Goal: Task Accomplishment & Management: Use online tool/utility

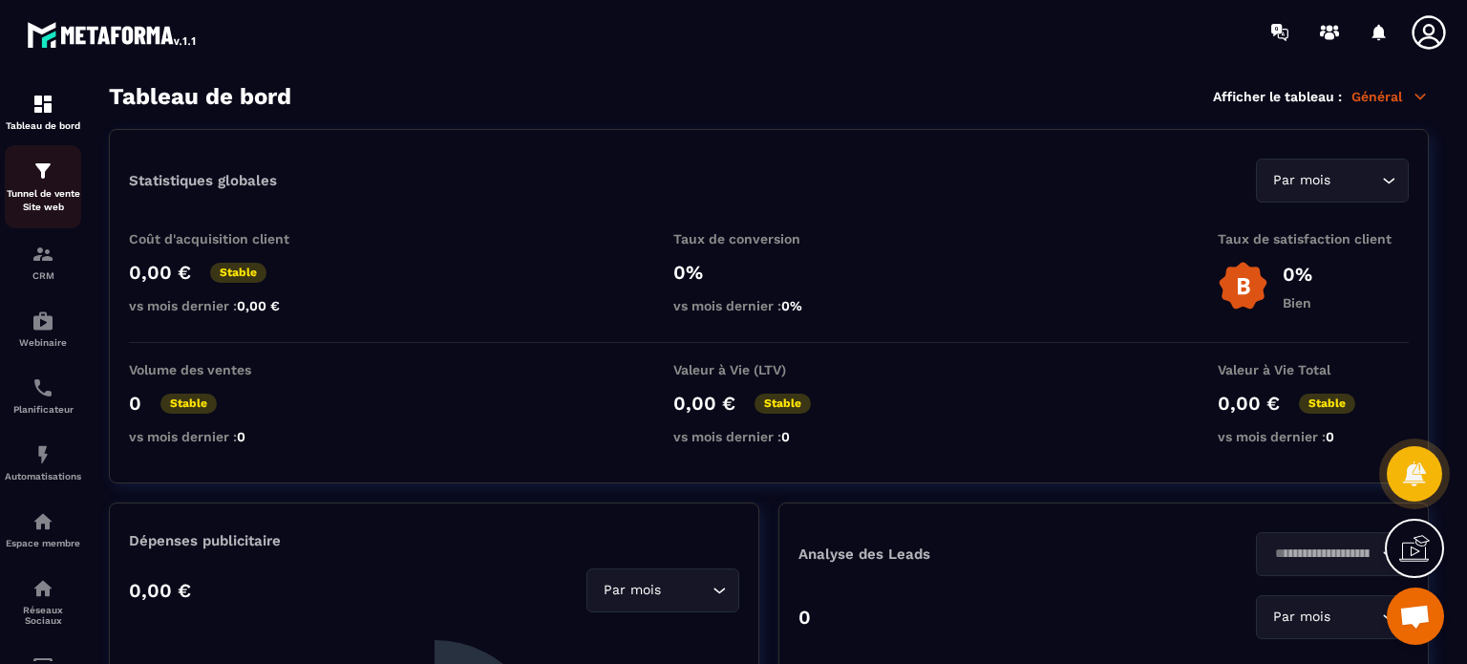
click at [36, 194] on p "Tunnel de vente Site web" at bounding box center [43, 200] width 76 height 27
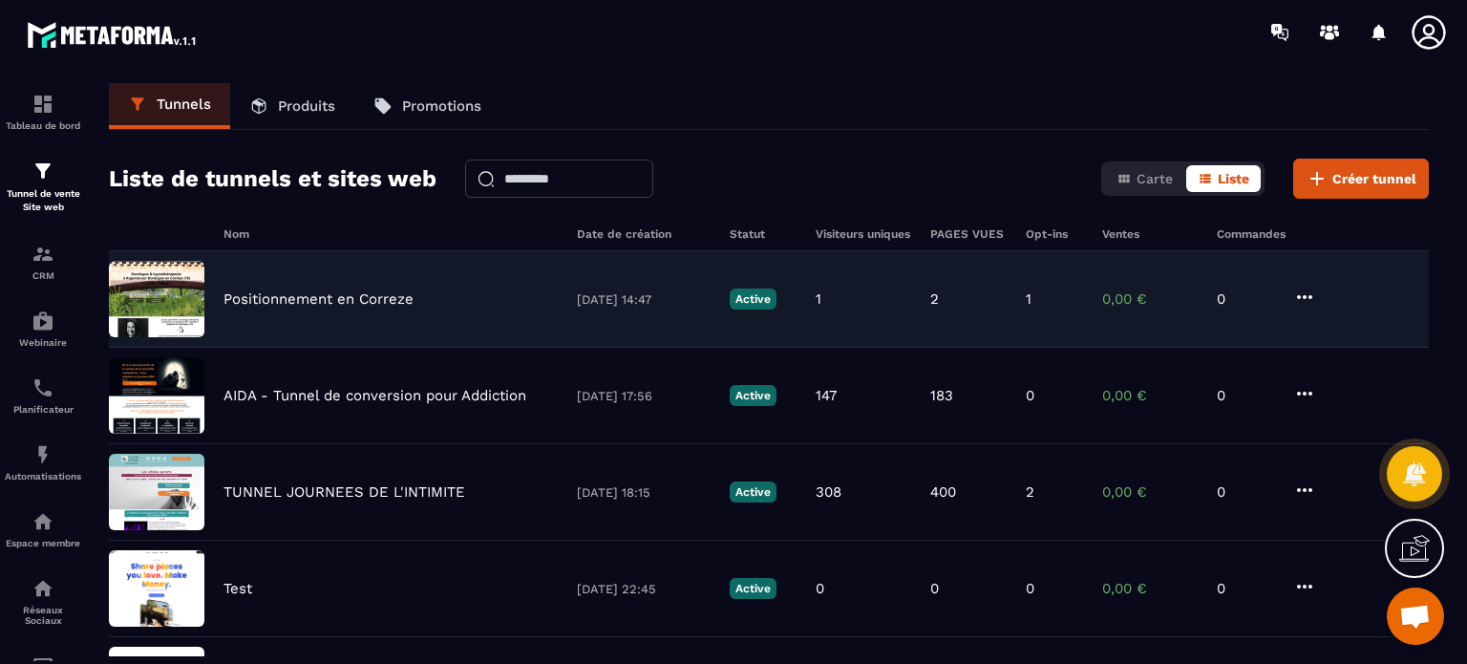
click at [374, 300] on p "Positionnement en Correze" at bounding box center [319, 298] width 190 height 17
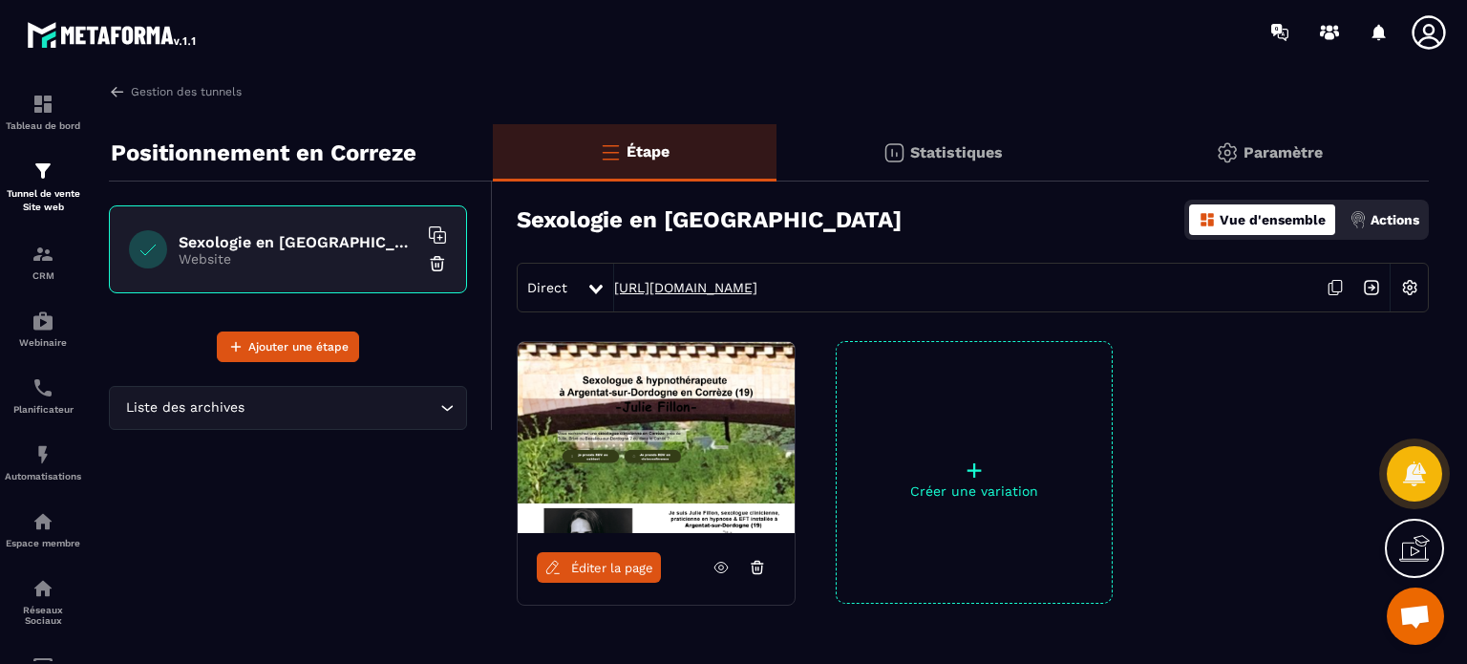
click at [758, 282] on link "[URL][DOMAIN_NAME]" at bounding box center [685, 287] width 143 height 15
click at [218, 84] on link "Gestion des tunnels" at bounding box center [175, 91] width 133 height 17
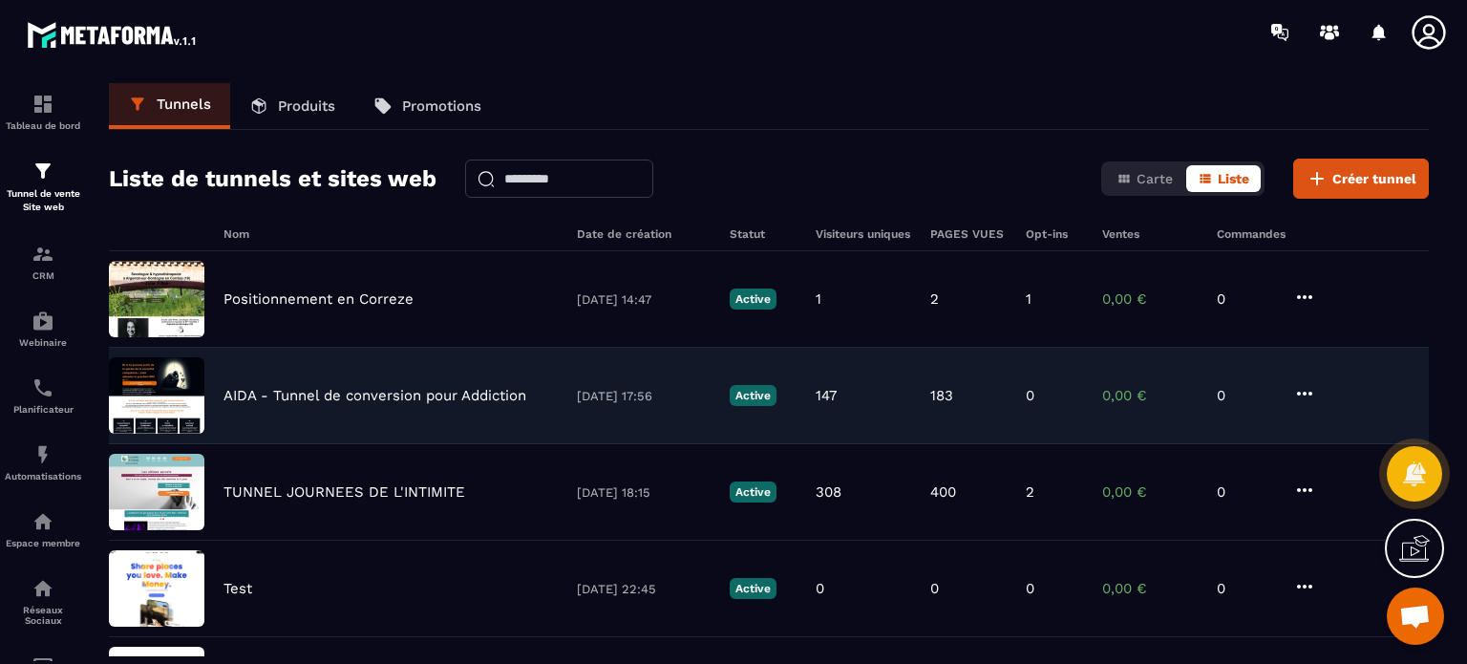
click at [429, 403] on div "AIDA - Tunnel de conversion pour Addiction [DATE] 17:56 Active 147 183 0 0,00 €…" at bounding box center [769, 396] width 1320 height 96
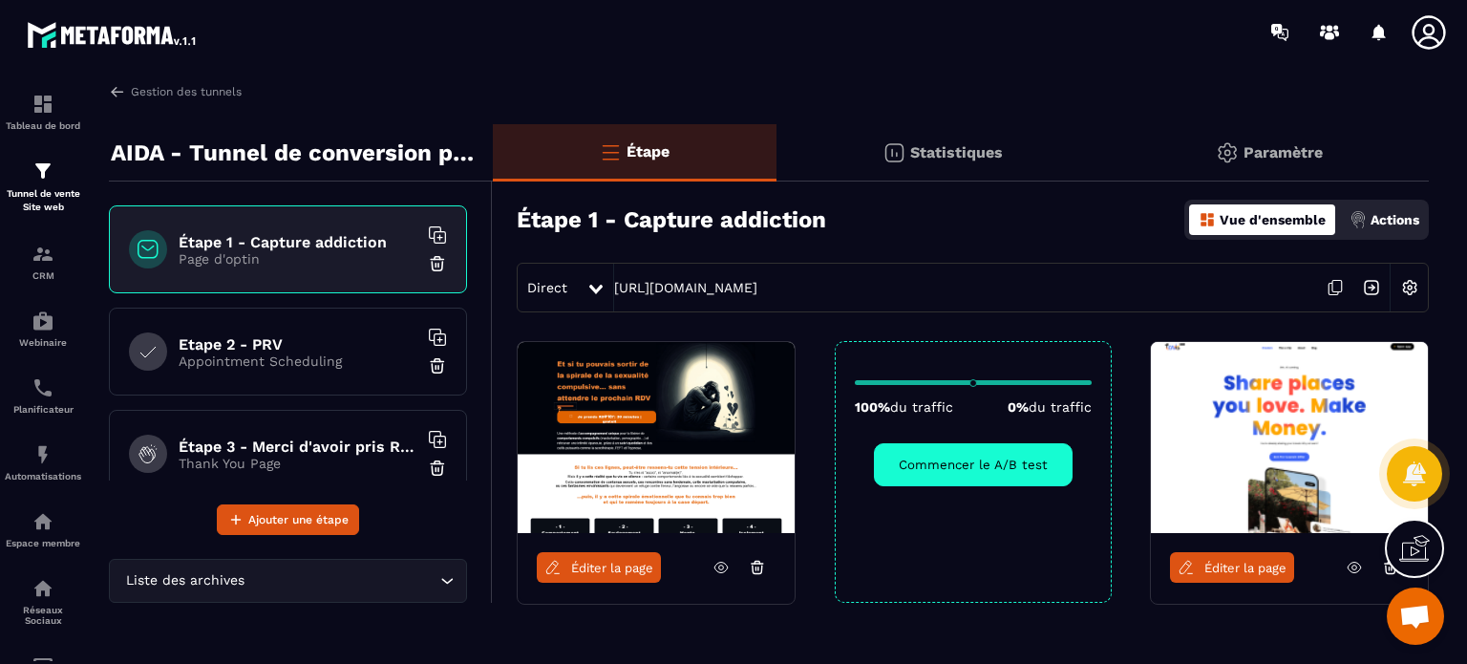
click at [740, 277] on div "Direct [URL][DOMAIN_NAME]" at bounding box center [973, 288] width 912 height 50
click at [740, 287] on link "[URL][DOMAIN_NAME]" at bounding box center [685, 287] width 143 height 15
click at [139, 85] on link "Gestion des tunnels" at bounding box center [175, 91] width 133 height 17
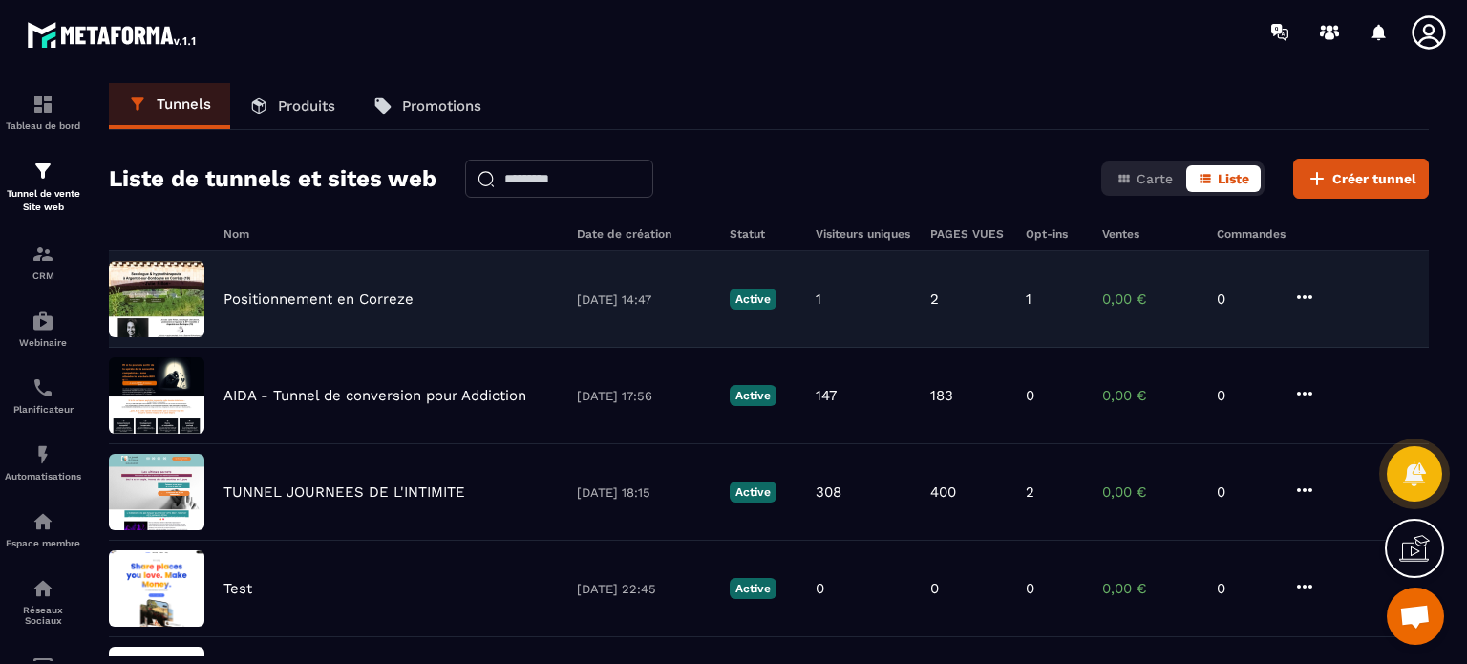
click at [267, 305] on p "Positionnement en Correze" at bounding box center [319, 298] width 190 height 17
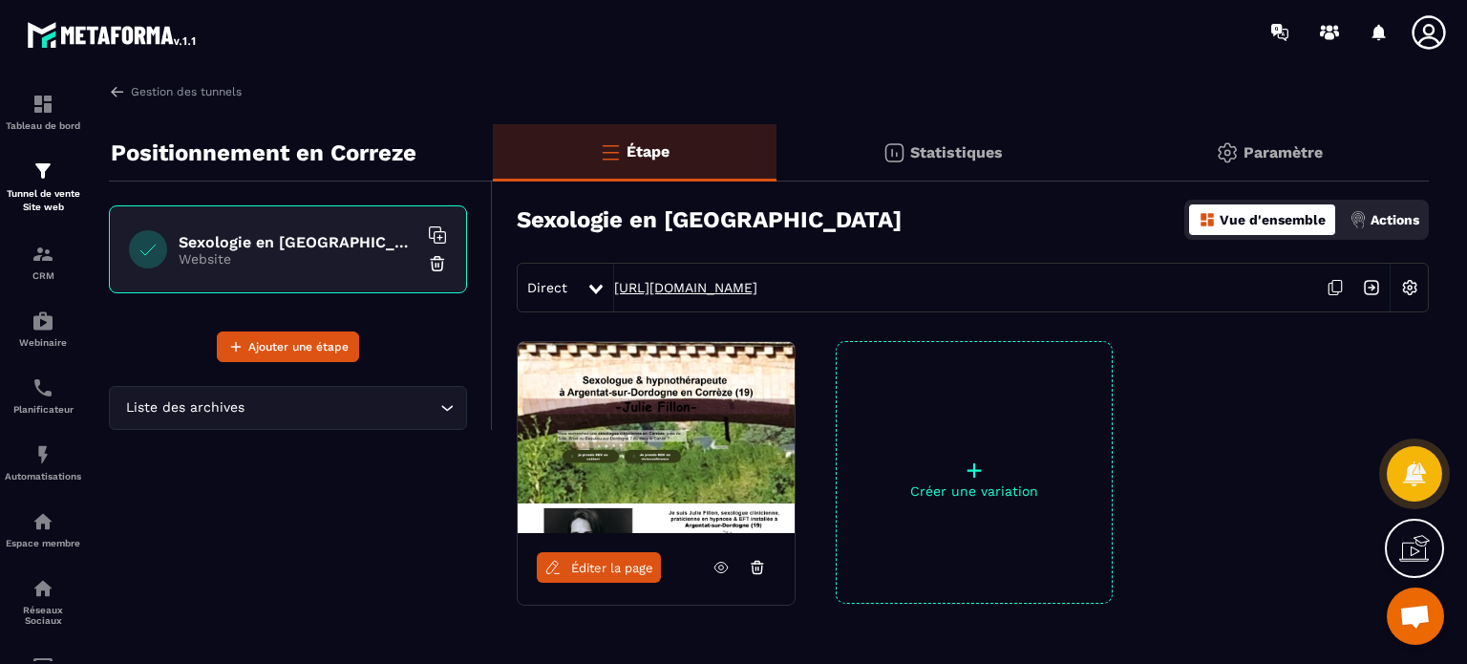
click at [687, 286] on link "[URL][DOMAIN_NAME]" at bounding box center [685, 287] width 143 height 15
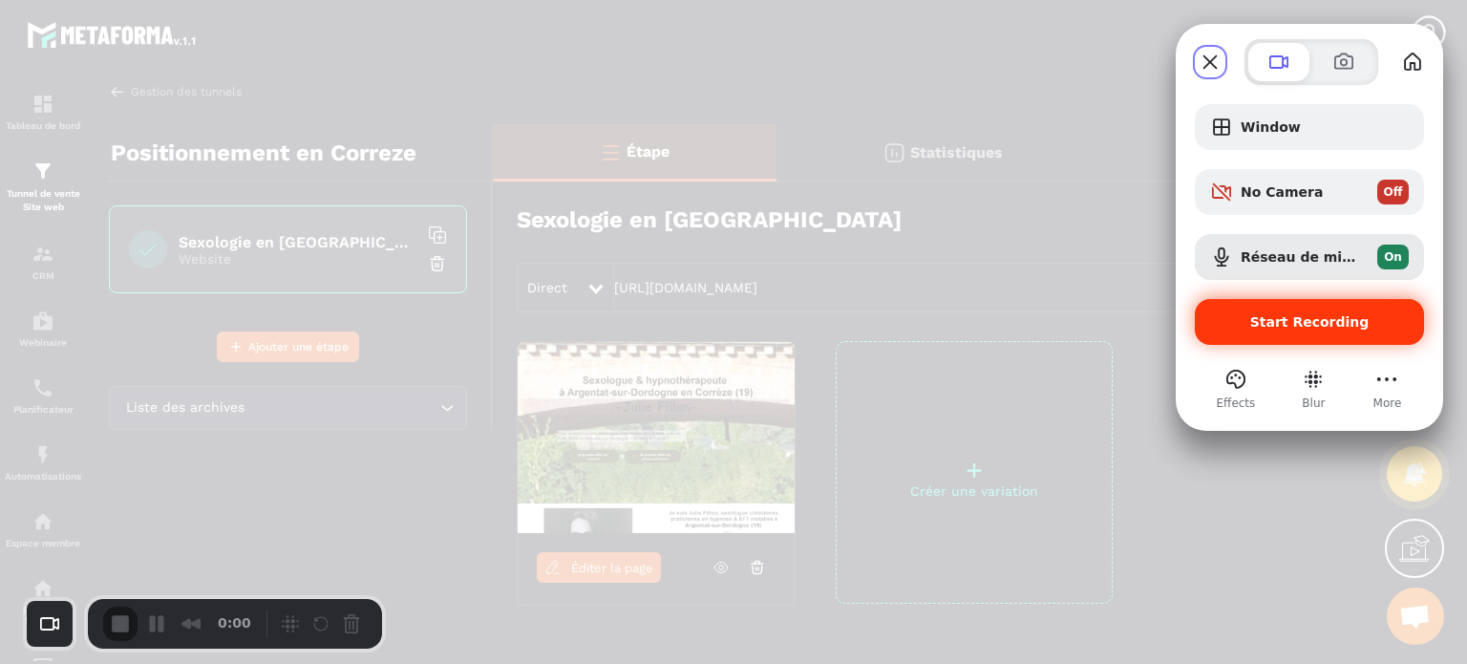
click at [1238, 322] on span "Start Recording" at bounding box center [1309, 321] width 199 height 15
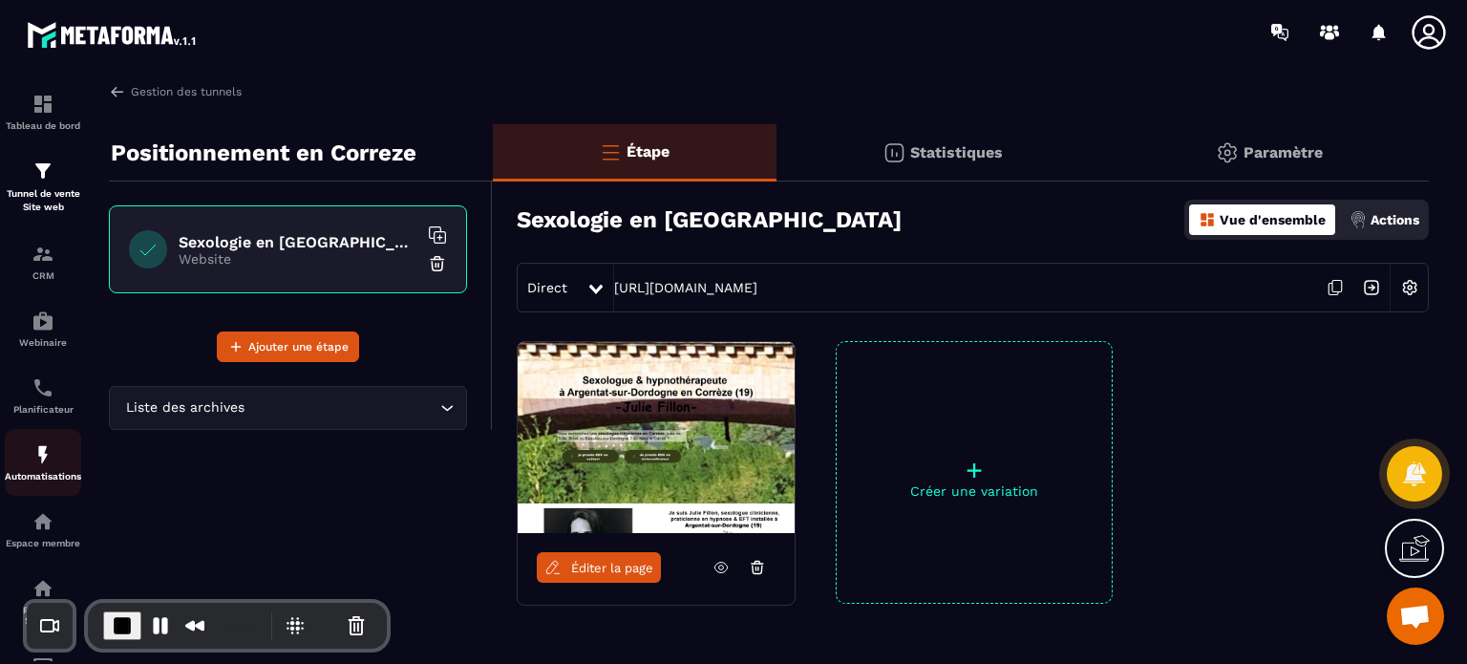
click at [50, 457] on img at bounding box center [43, 454] width 23 height 23
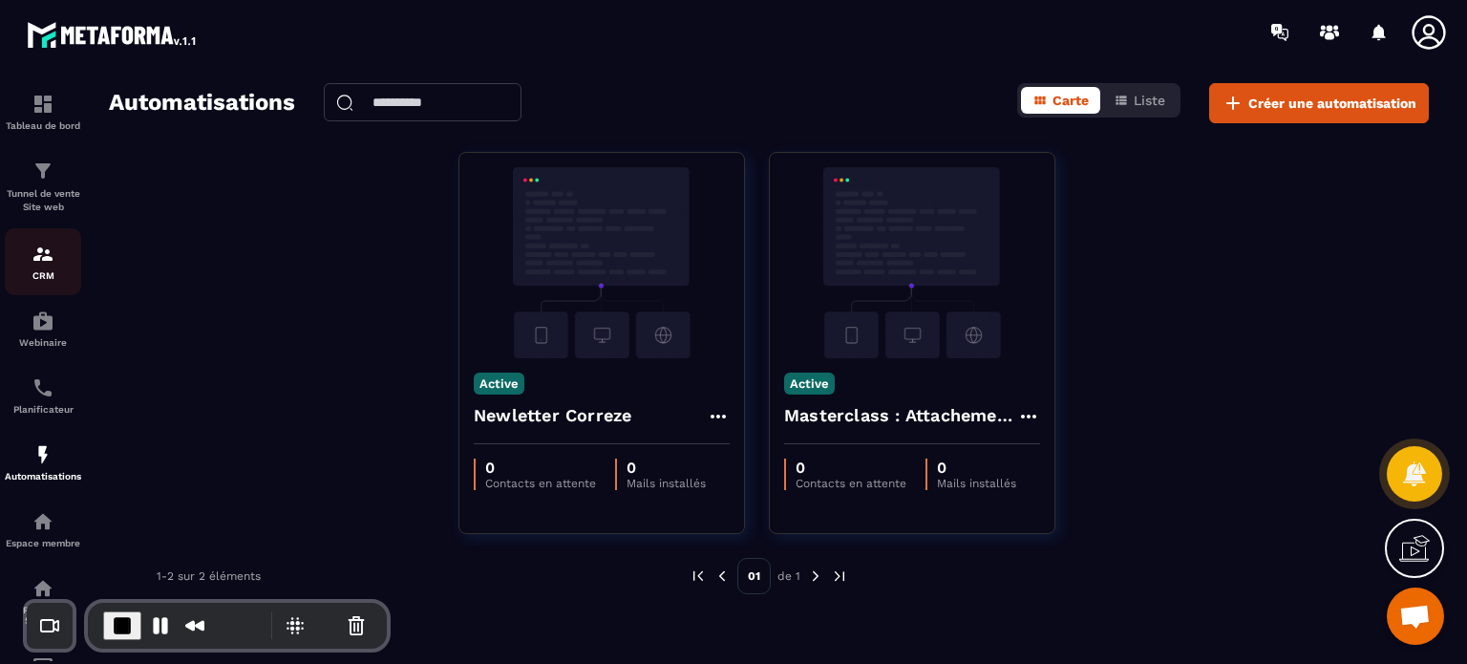
click at [48, 267] on div "CRM" at bounding box center [43, 262] width 76 height 38
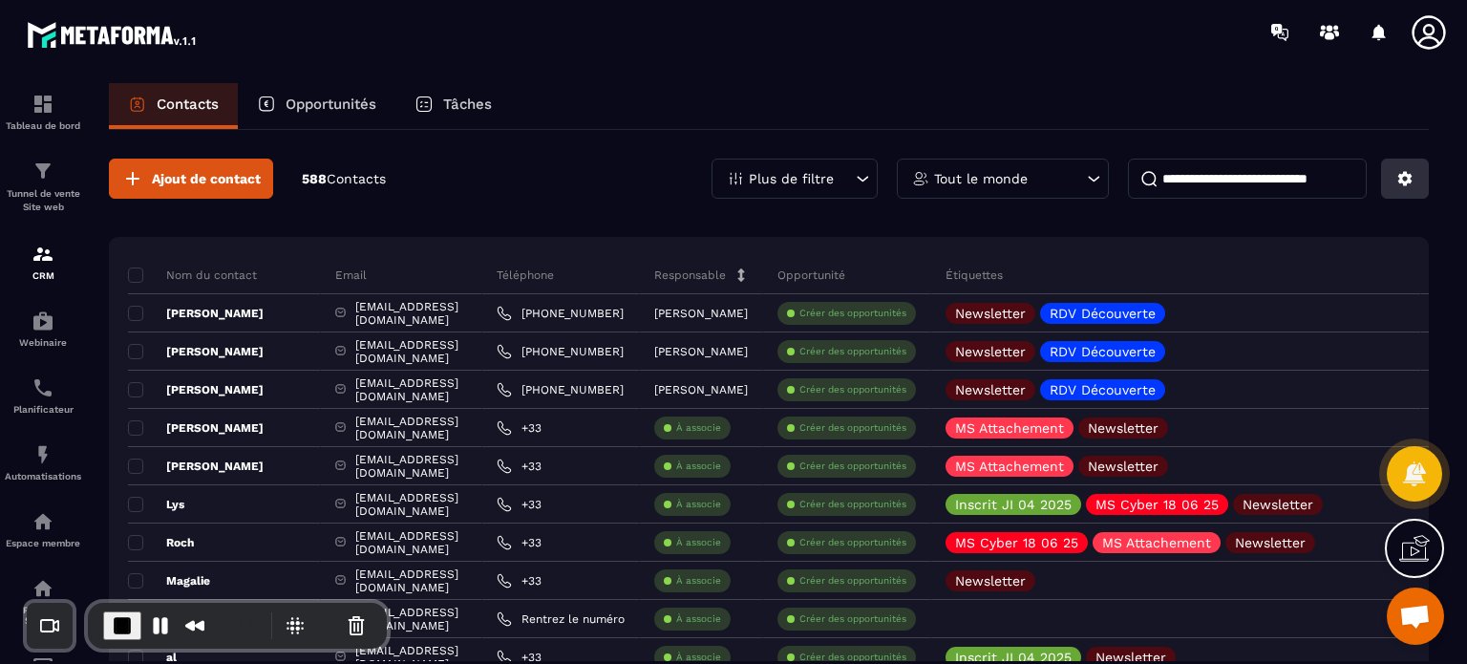
click at [1414, 182] on button at bounding box center [1405, 179] width 48 height 40
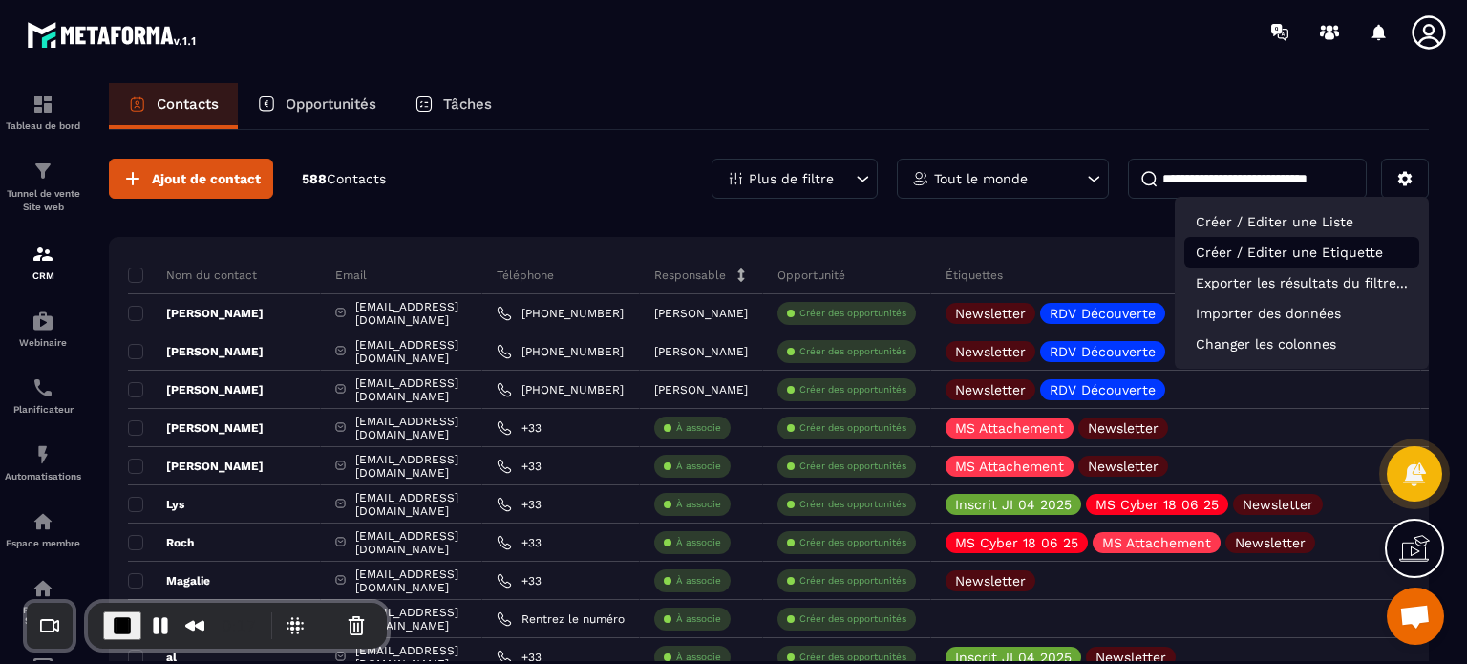
click at [1310, 259] on p "Créer / Editer une Etiquette" at bounding box center [1302, 252] width 235 height 31
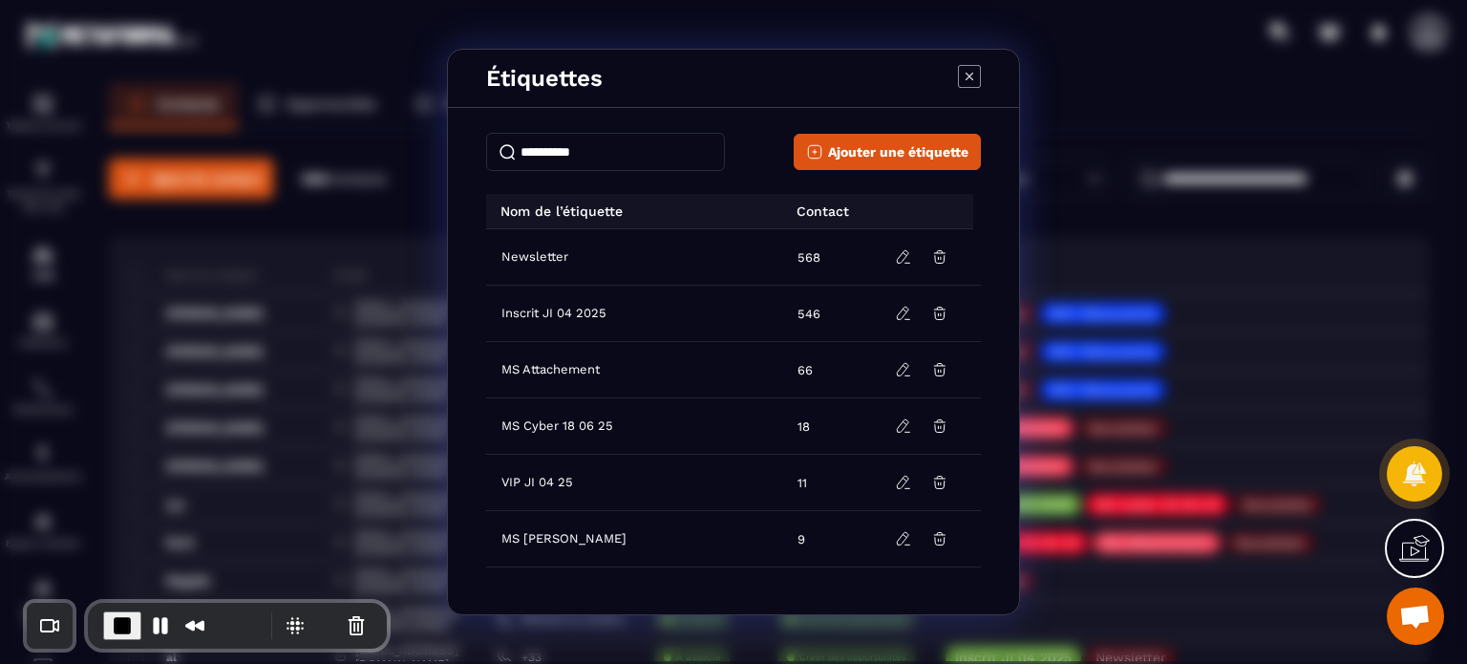
click at [963, 72] on icon "Modal window" at bounding box center [969, 76] width 23 height 23
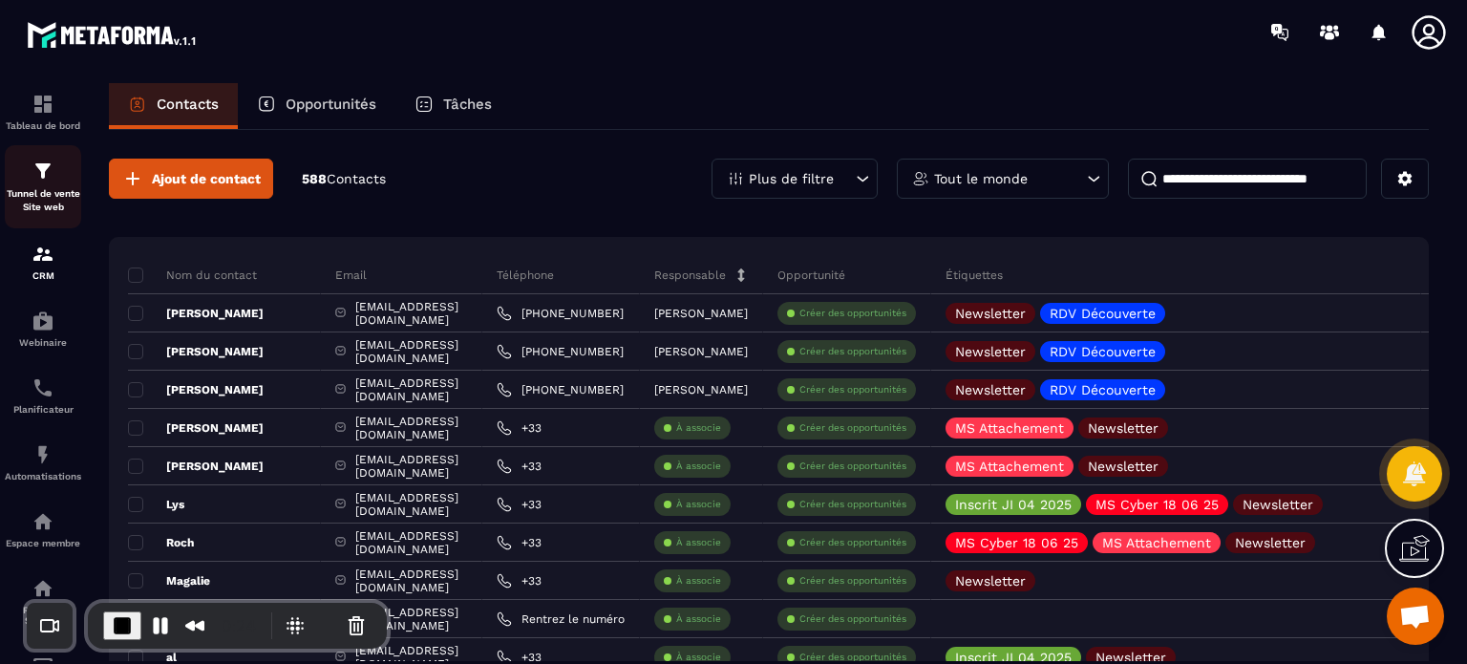
click at [37, 182] on img at bounding box center [43, 171] width 23 height 23
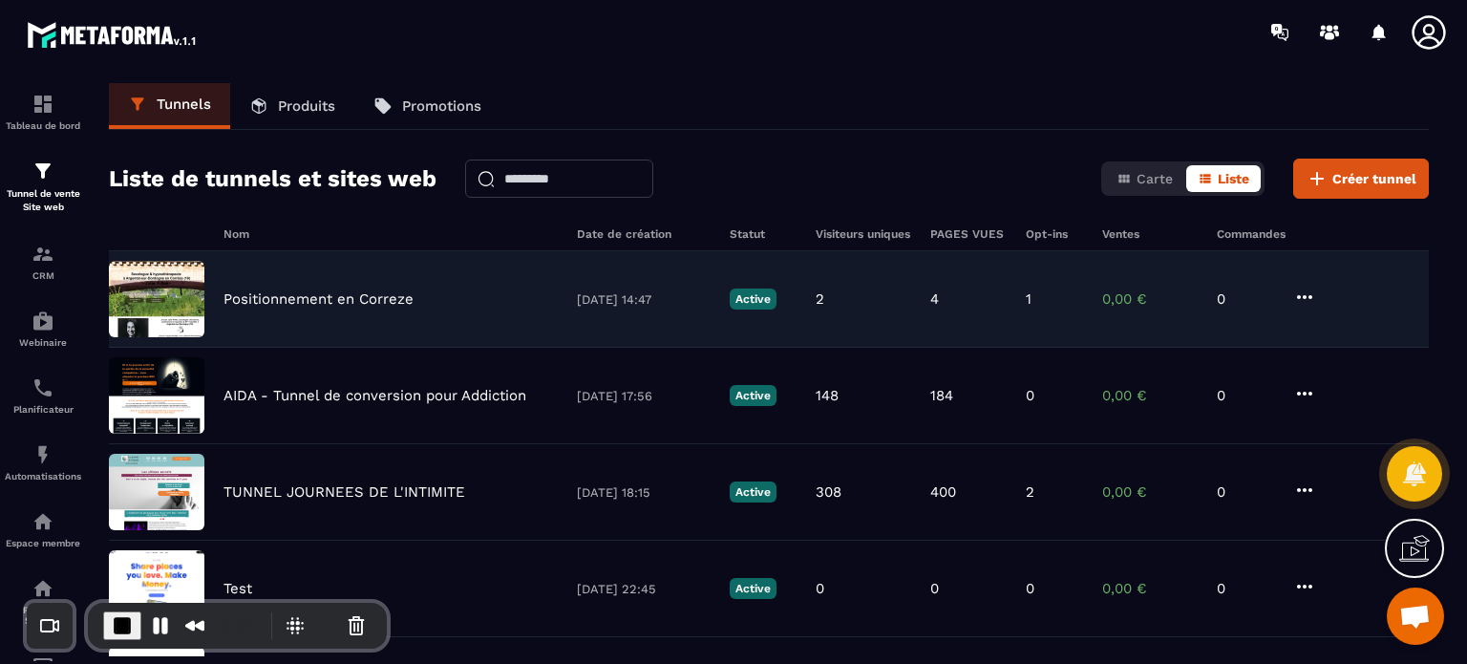
click at [327, 286] on div "Positionnement en Correze [DATE] 14:47 Active 2 4 1 0,00 € 0" at bounding box center [769, 299] width 1320 height 96
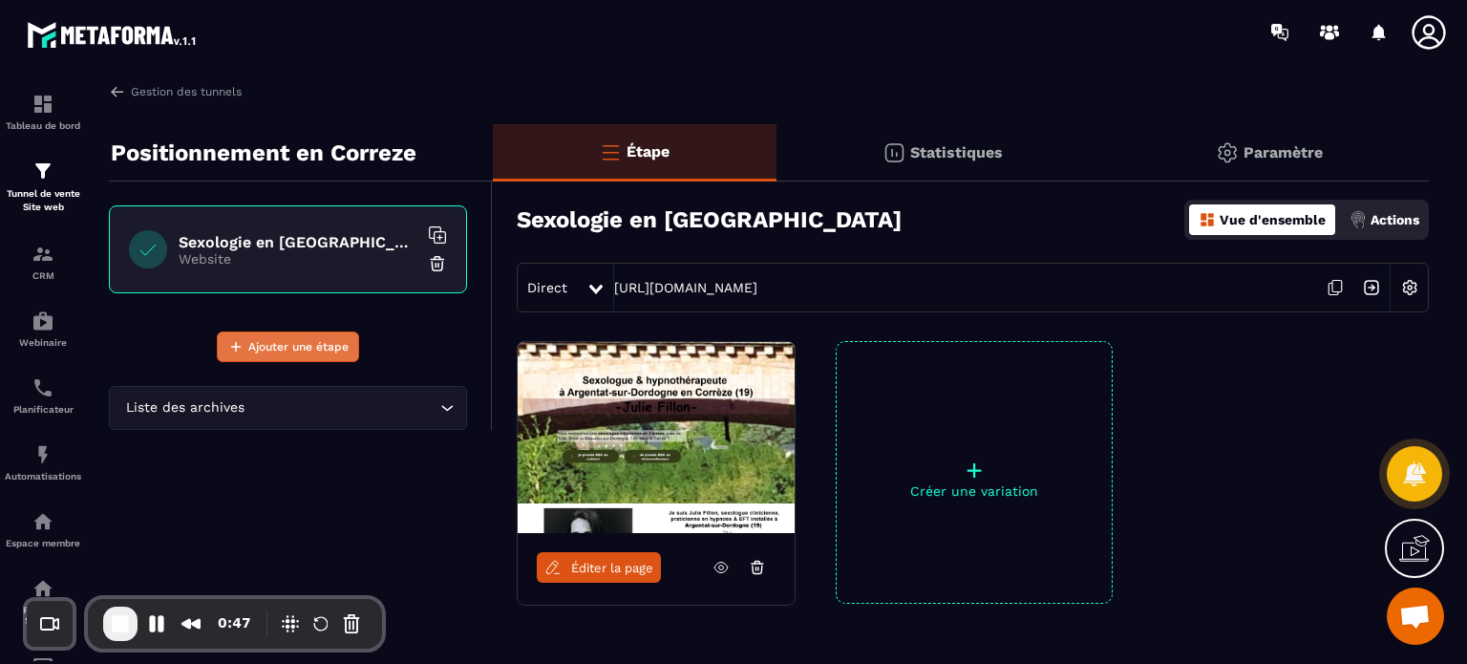
click at [286, 347] on span "Ajouter une étape" at bounding box center [298, 346] width 100 height 19
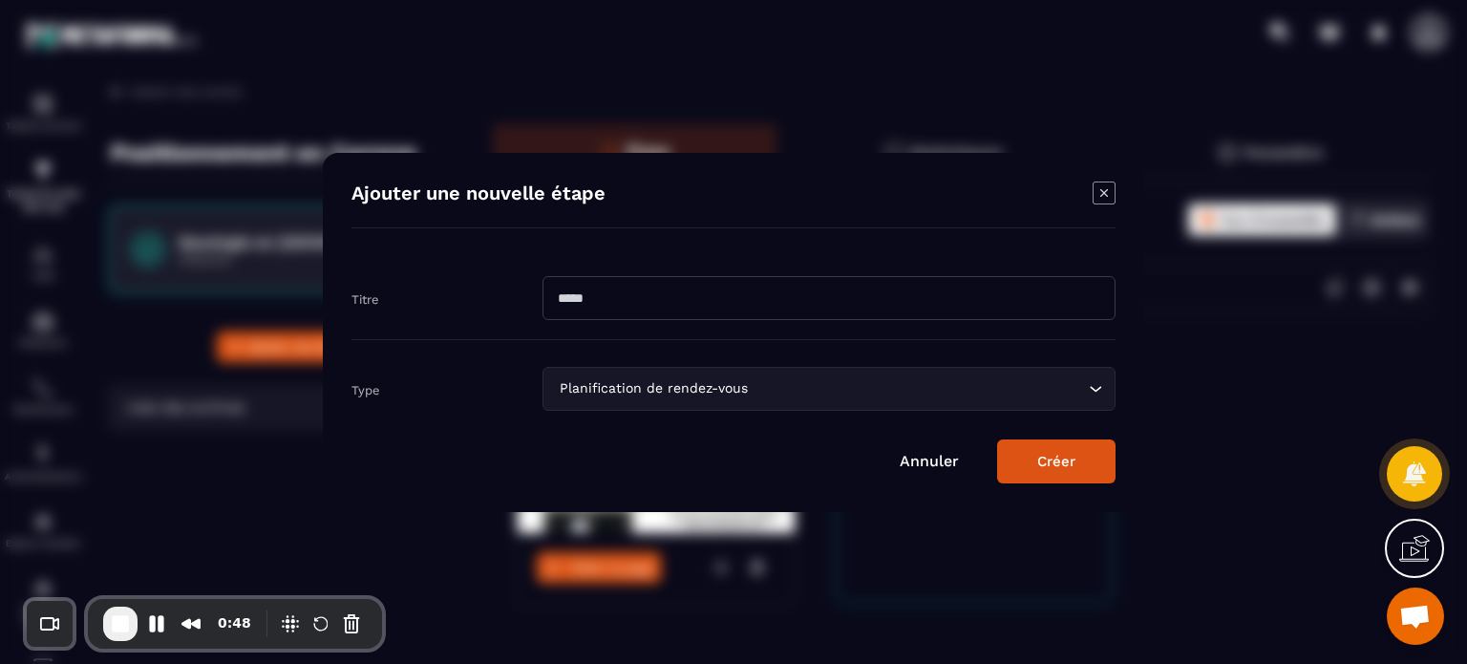
click at [588, 311] on input "Modal window" at bounding box center [829, 298] width 573 height 44
type input "**********"
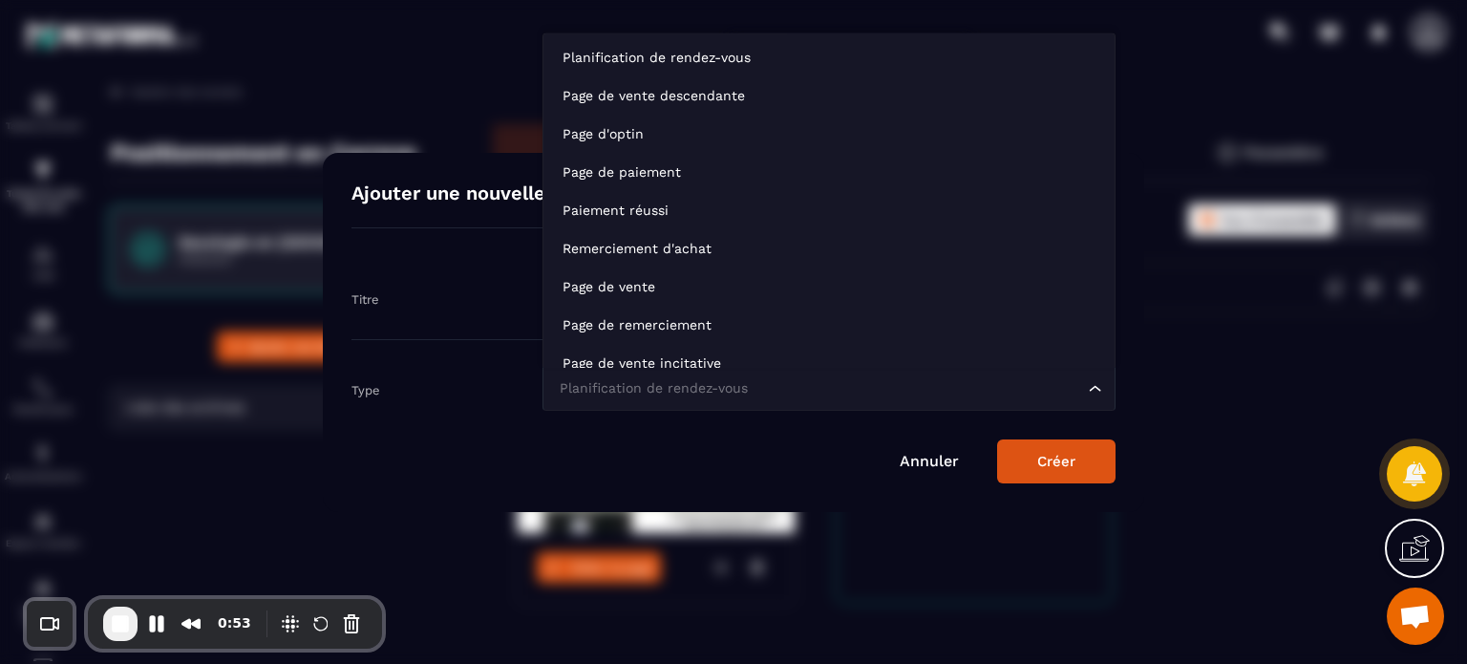
click at [567, 396] on div "Planification de rendez-vous" at bounding box center [819, 388] width 533 height 21
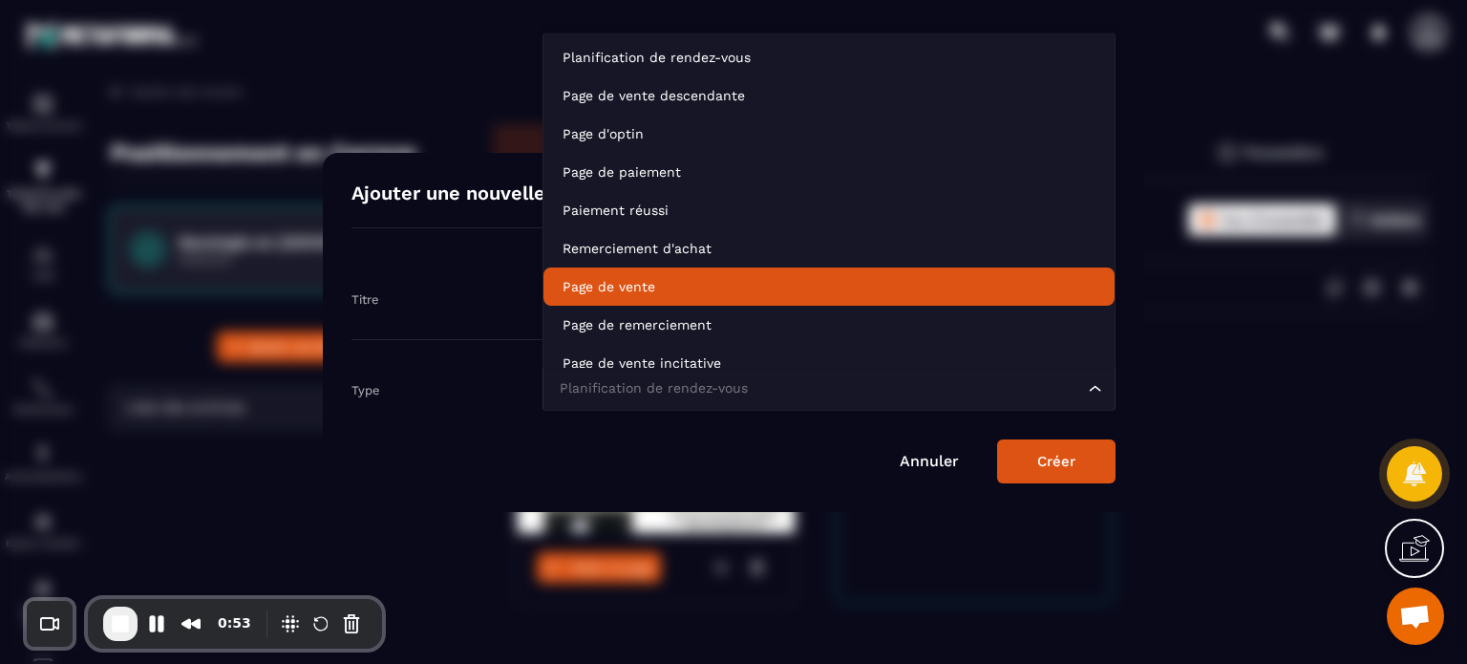
scroll to position [14, 0]
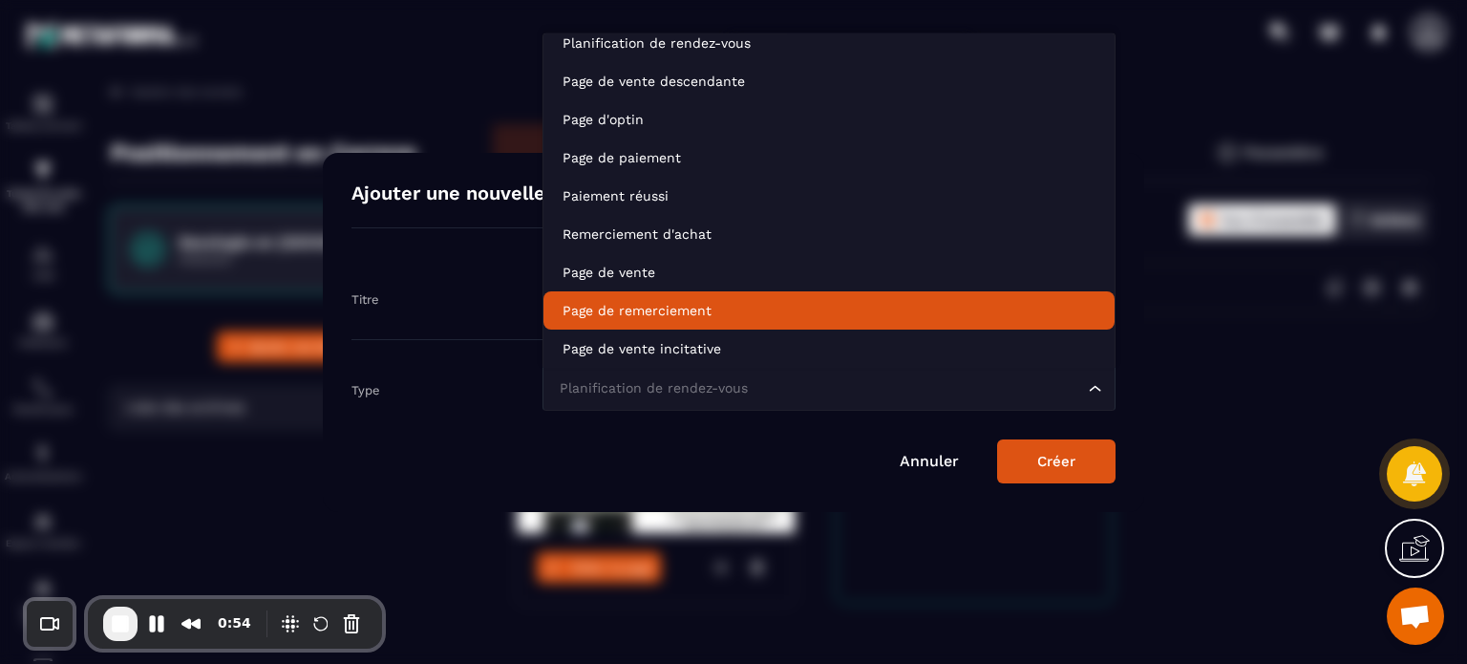
click at [592, 323] on li "Page de remerciement" at bounding box center [829, 310] width 571 height 38
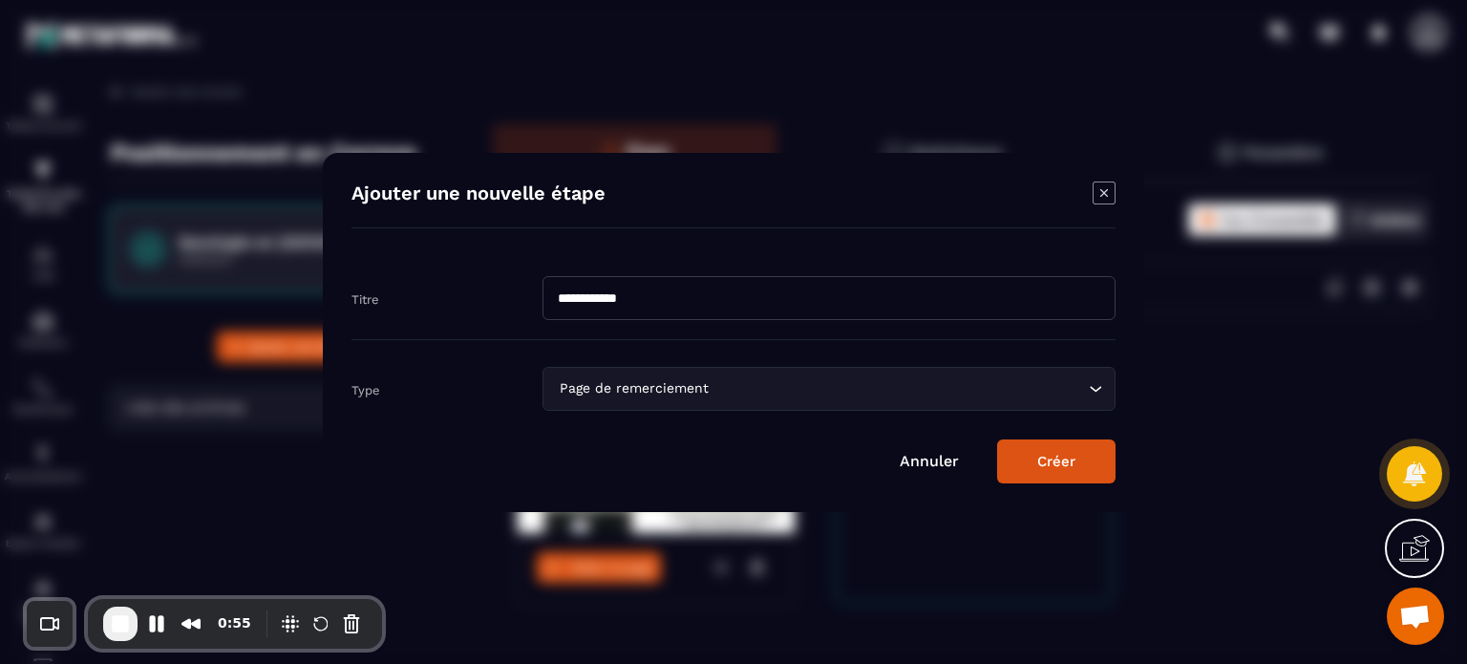
click at [1047, 450] on button "Créer" at bounding box center [1056, 461] width 118 height 44
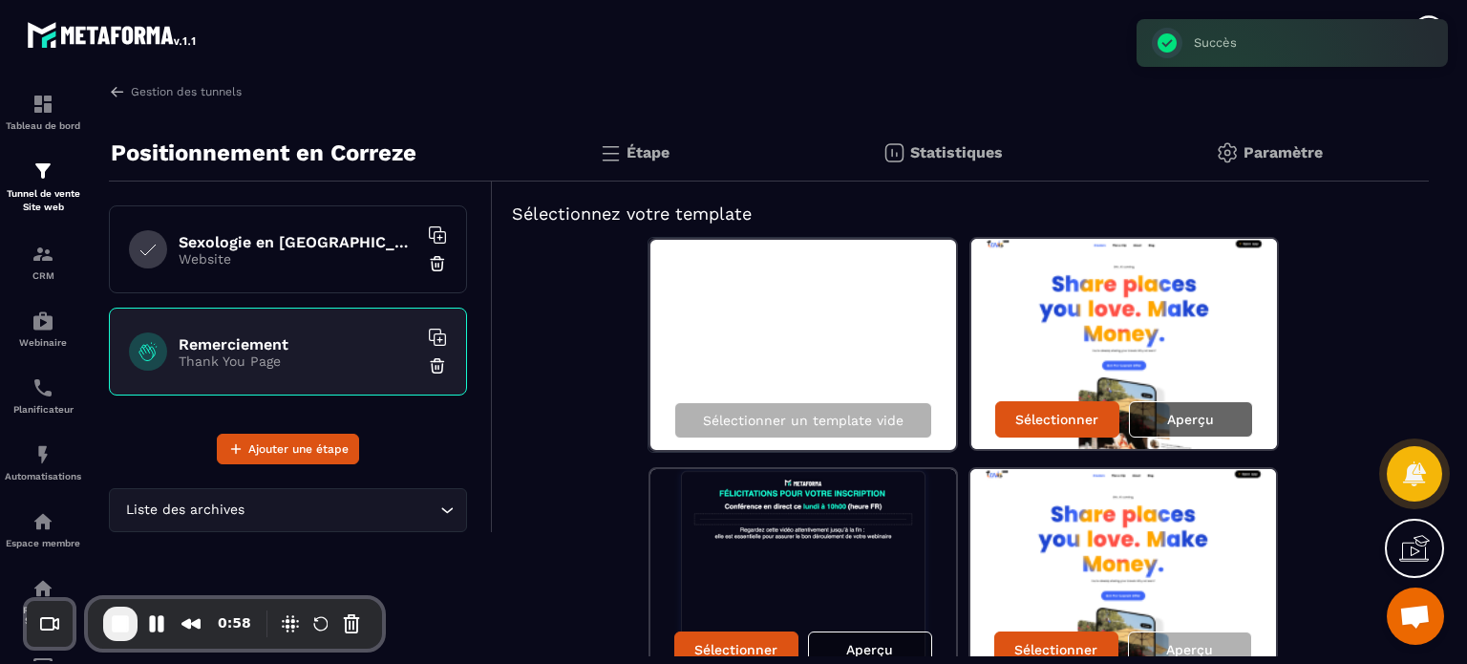
click at [1208, 421] on p "Aperçu" at bounding box center [1190, 419] width 47 height 15
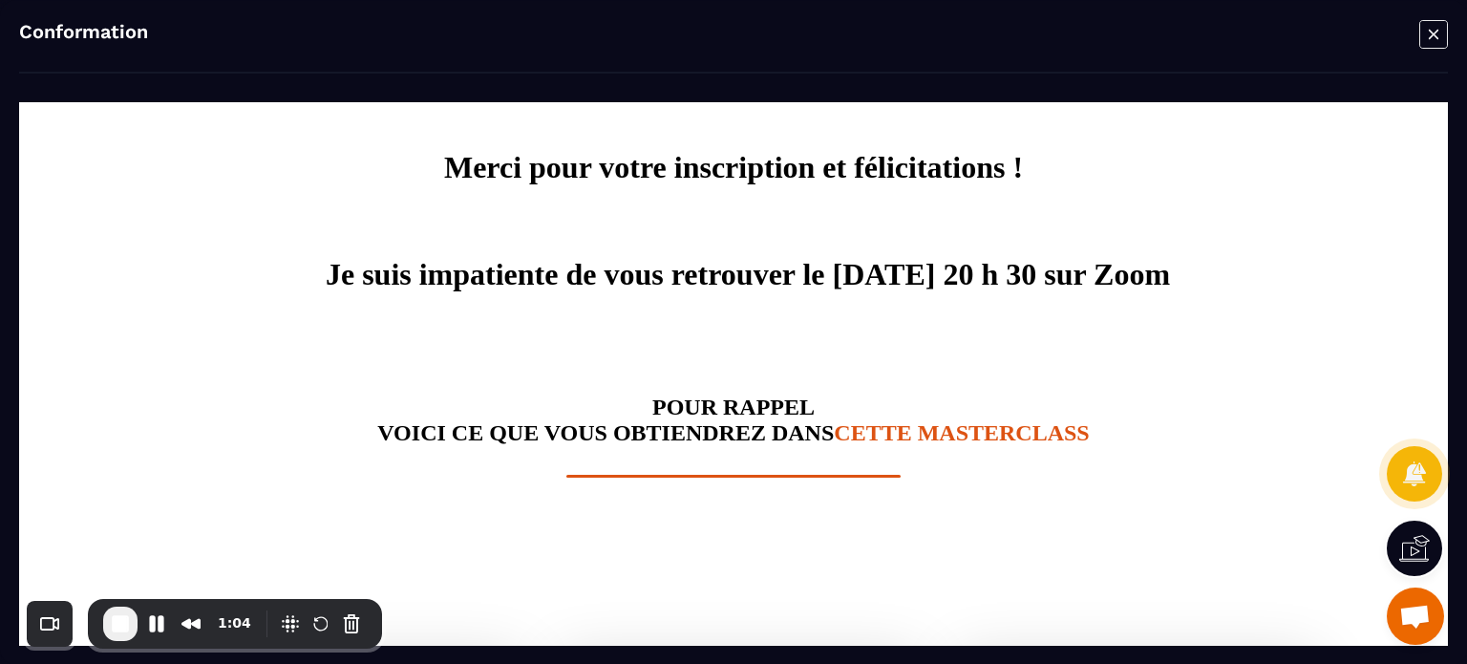
click at [1434, 38] on icon "Modal window" at bounding box center [1434, 34] width 29 height 30
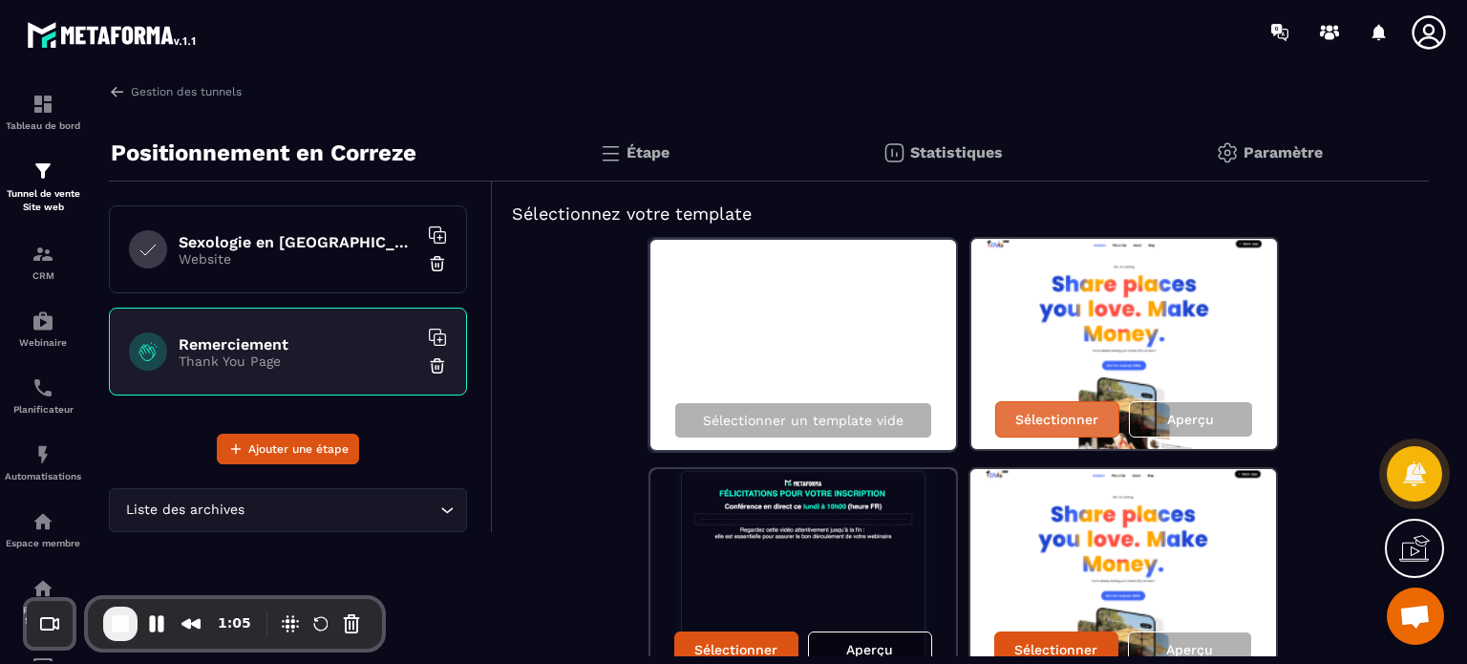
click at [1090, 419] on p "Sélectionner" at bounding box center [1057, 419] width 83 height 15
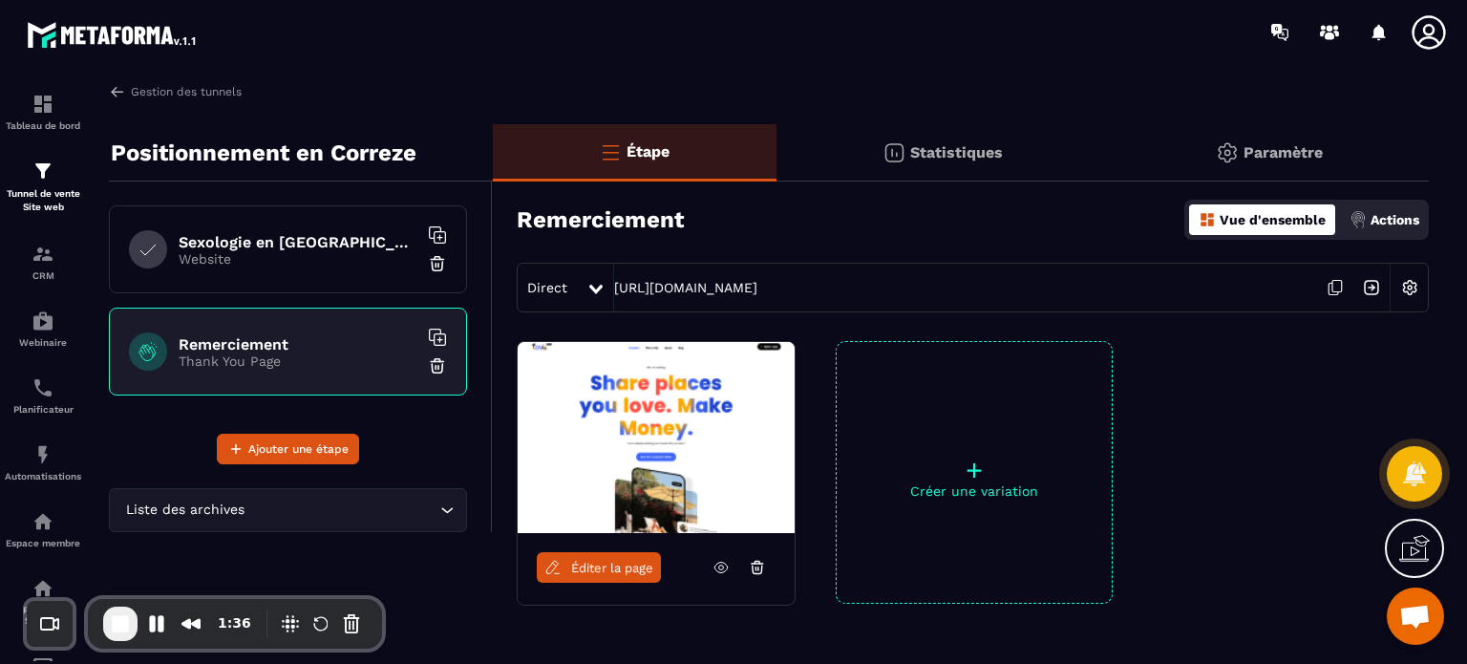
click at [289, 233] on h6 "Sexologie en [GEOGRAPHIC_DATA]" at bounding box center [298, 242] width 239 height 18
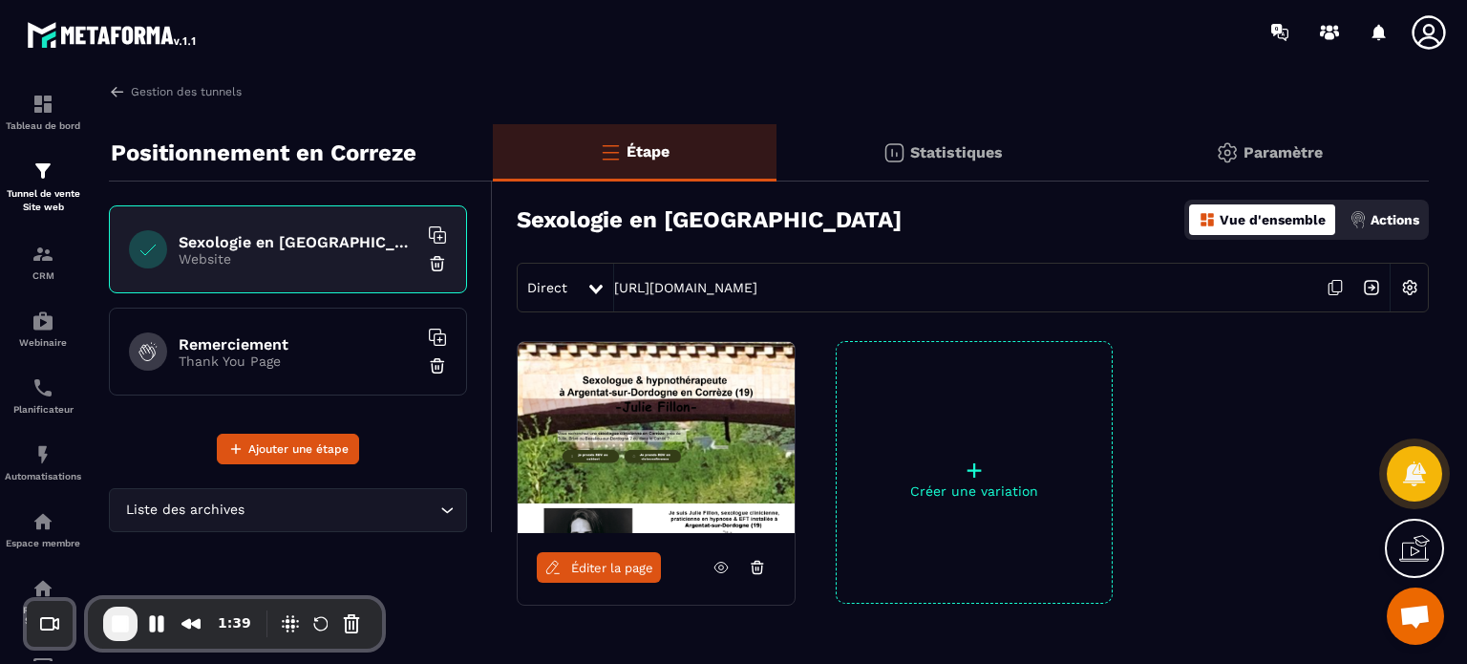
click at [1389, 209] on div "Actions" at bounding box center [1384, 219] width 79 height 31
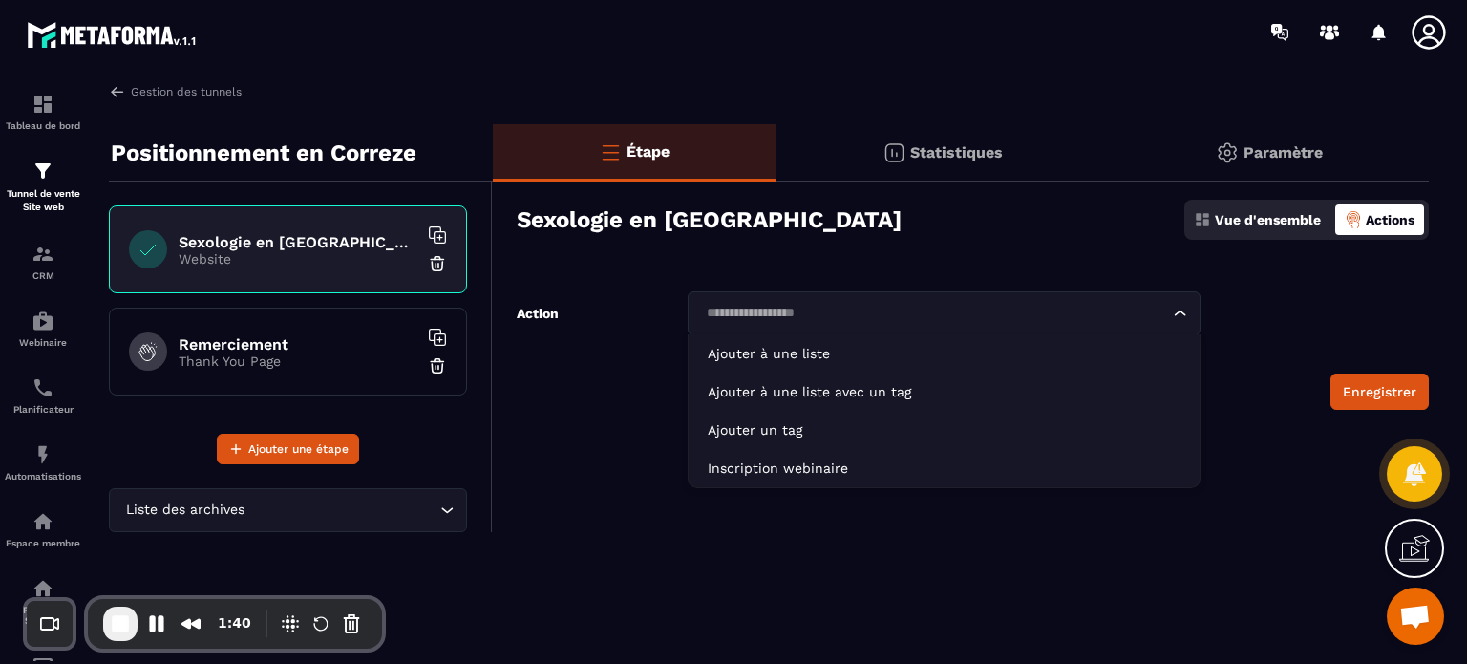
click at [978, 309] on input "Search for option" at bounding box center [934, 313] width 469 height 21
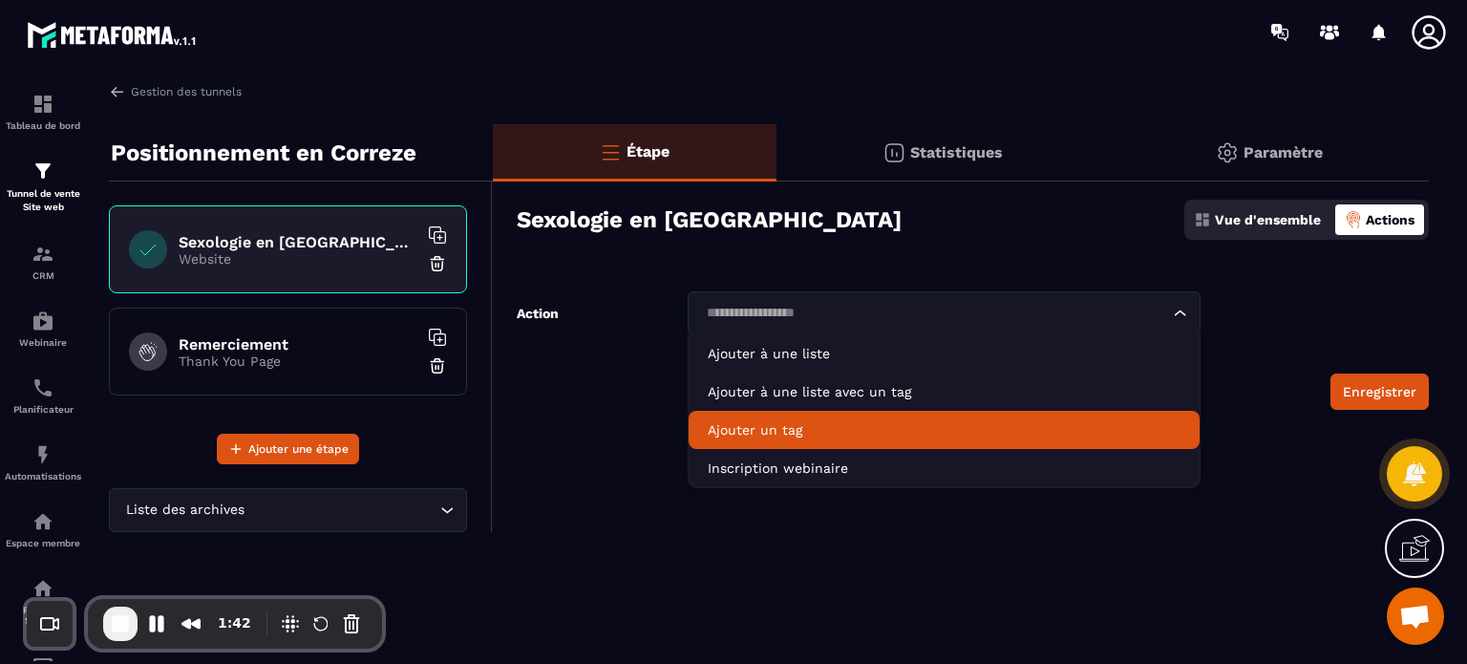
click at [823, 416] on li "Ajouter un tag" at bounding box center [944, 430] width 511 height 38
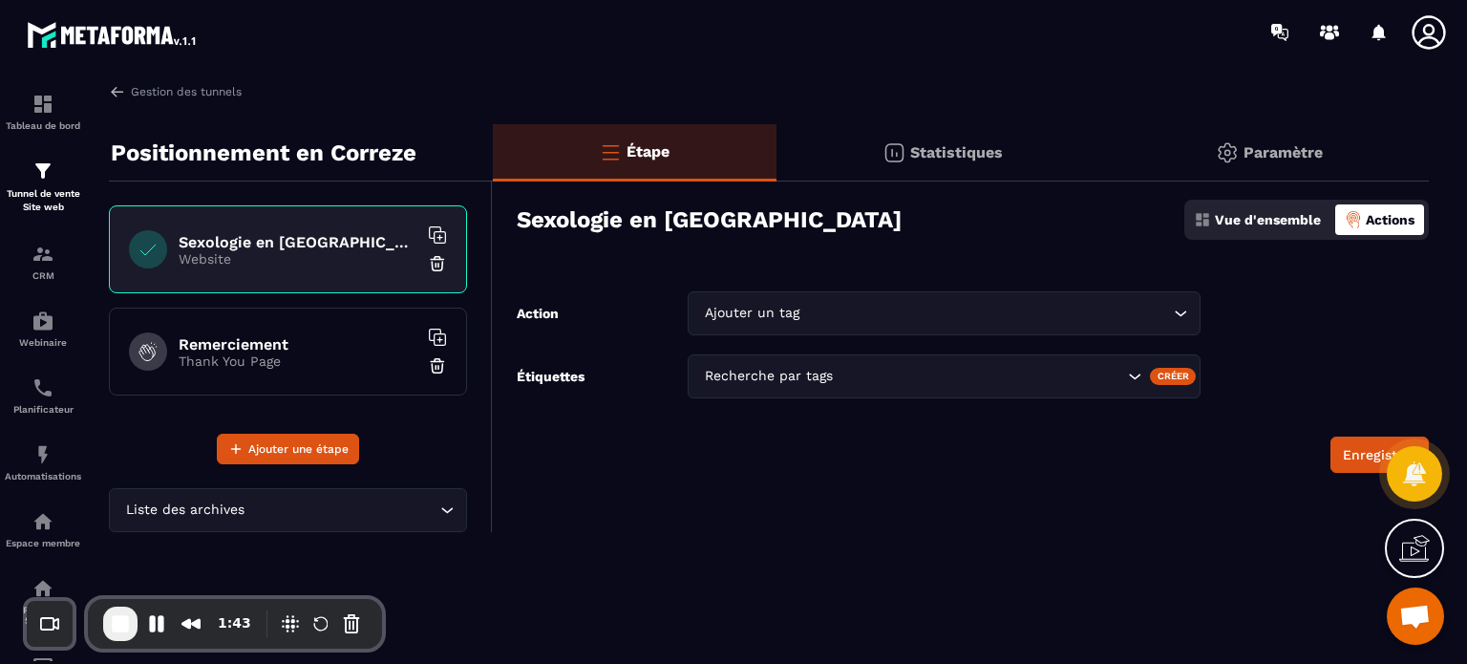
click at [837, 379] on input "Search for option" at bounding box center [980, 376] width 287 height 21
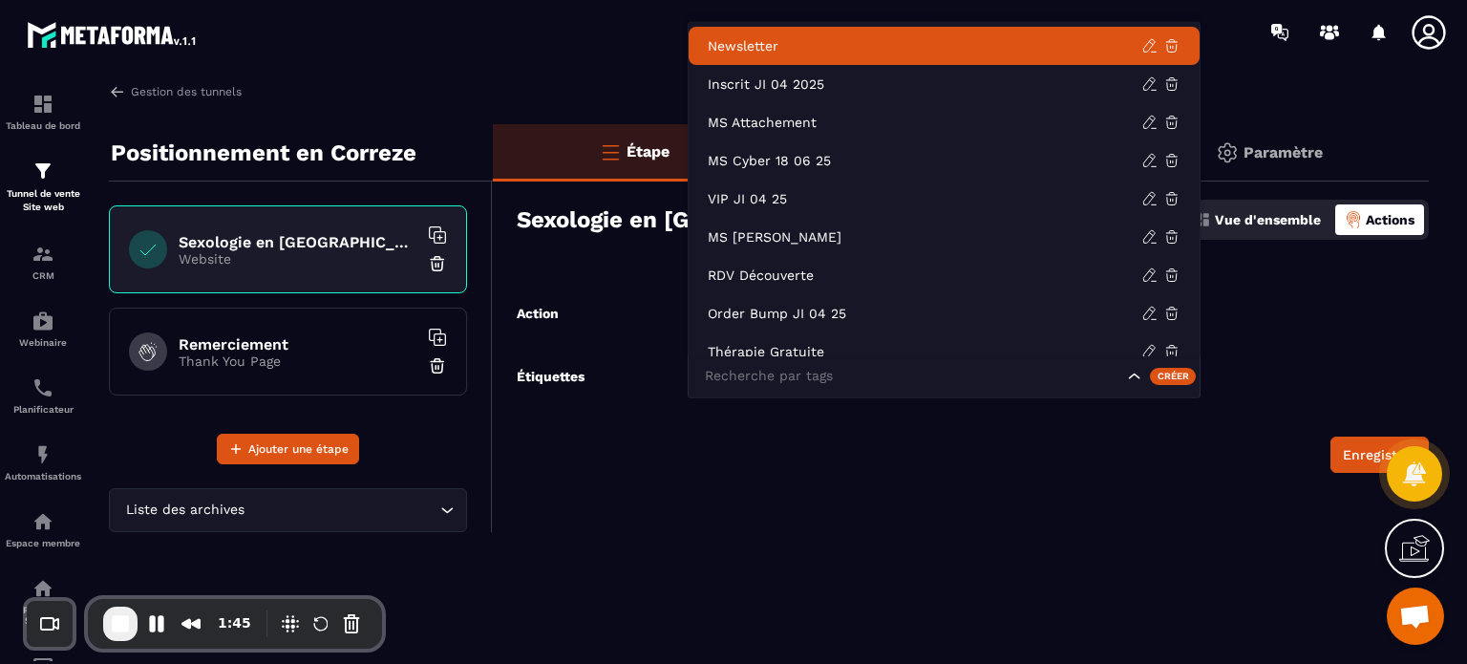
click at [772, 41] on p "Newsletter" at bounding box center [925, 45] width 434 height 19
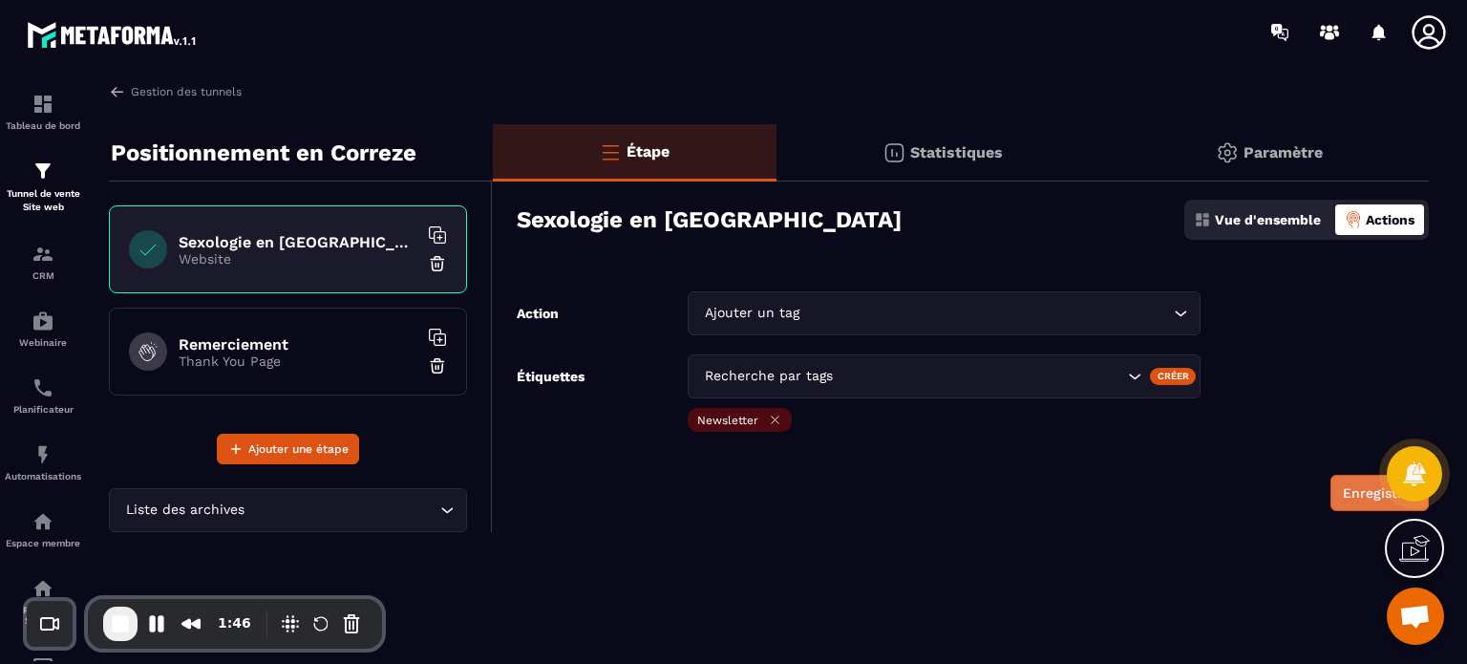
click at [1361, 497] on button "Enregistrer" at bounding box center [1380, 493] width 98 height 36
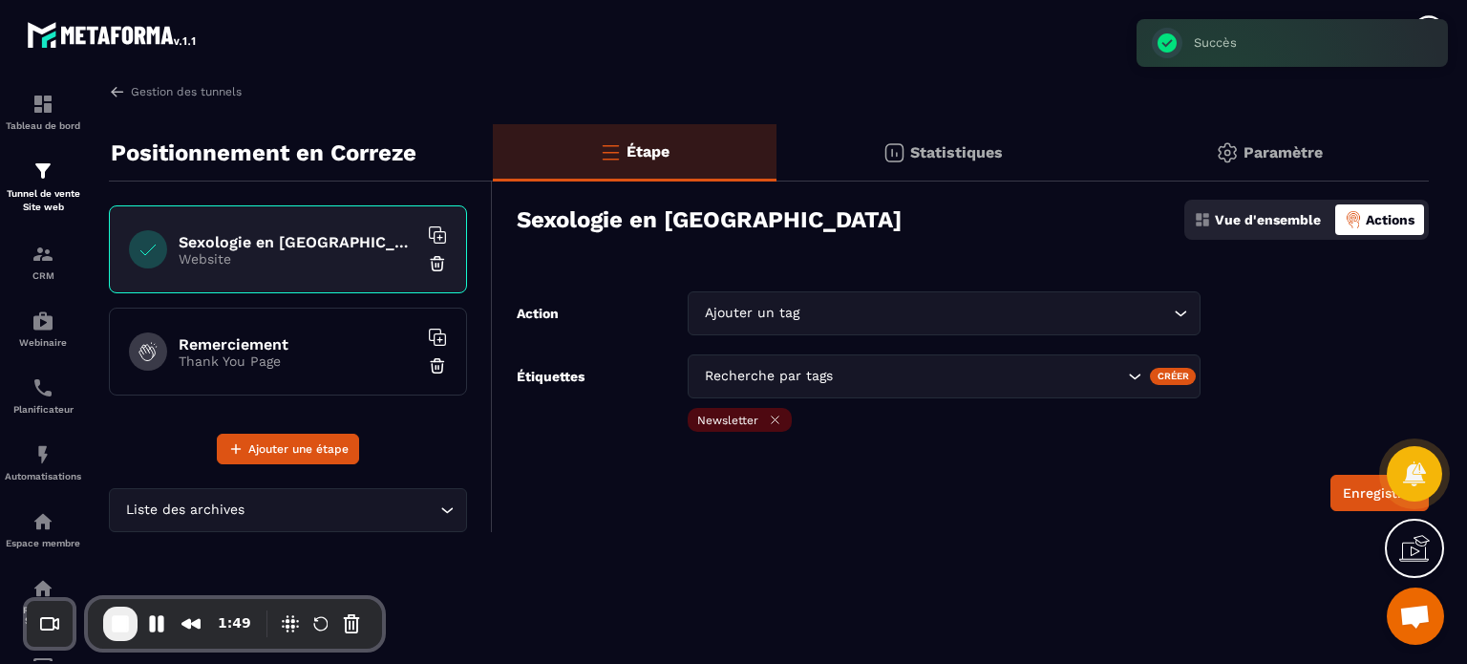
click at [1211, 229] on div "Vue d'ensemble" at bounding box center [1257, 219] width 137 height 31
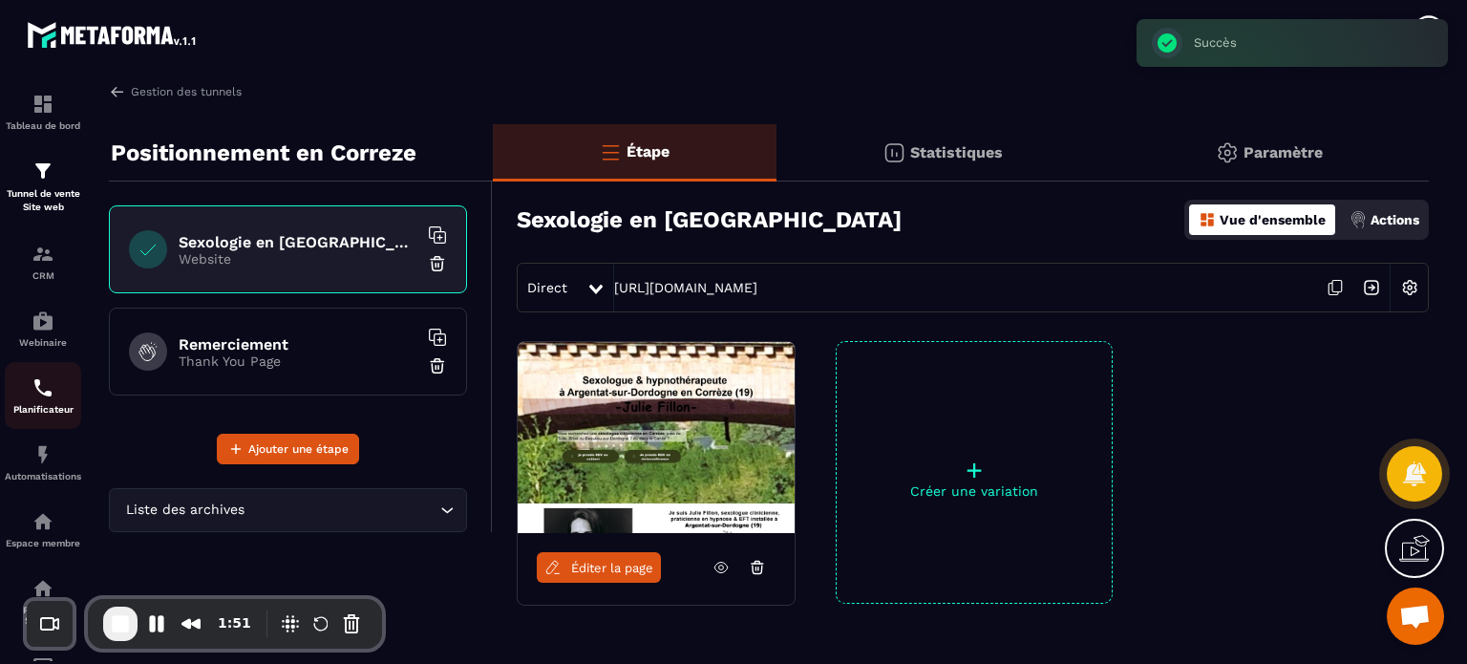
click at [50, 399] on img at bounding box center [43, 387] width 23 height 23
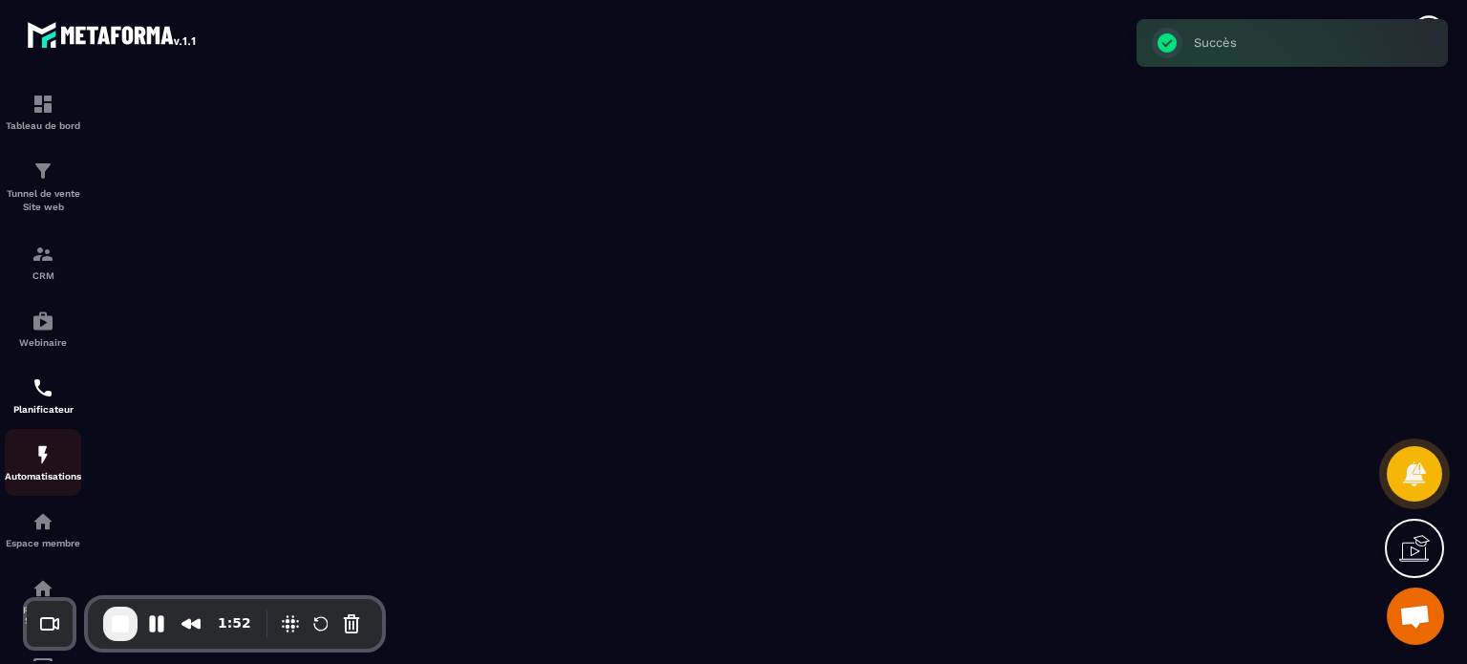
click at [42, 460] on img at bounding box center [43, 454] width 23 height 23
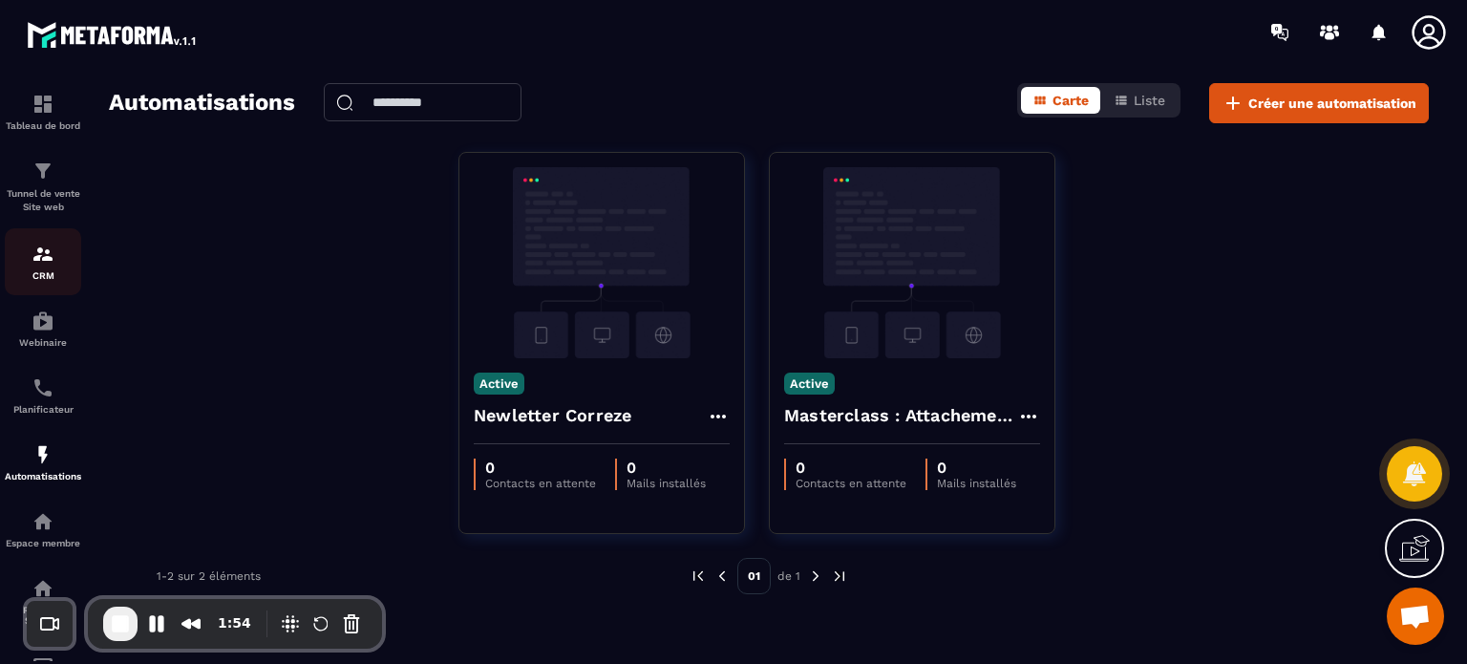
click at [53, 256] on img at bounding box center [43, 254] width 23 height 23
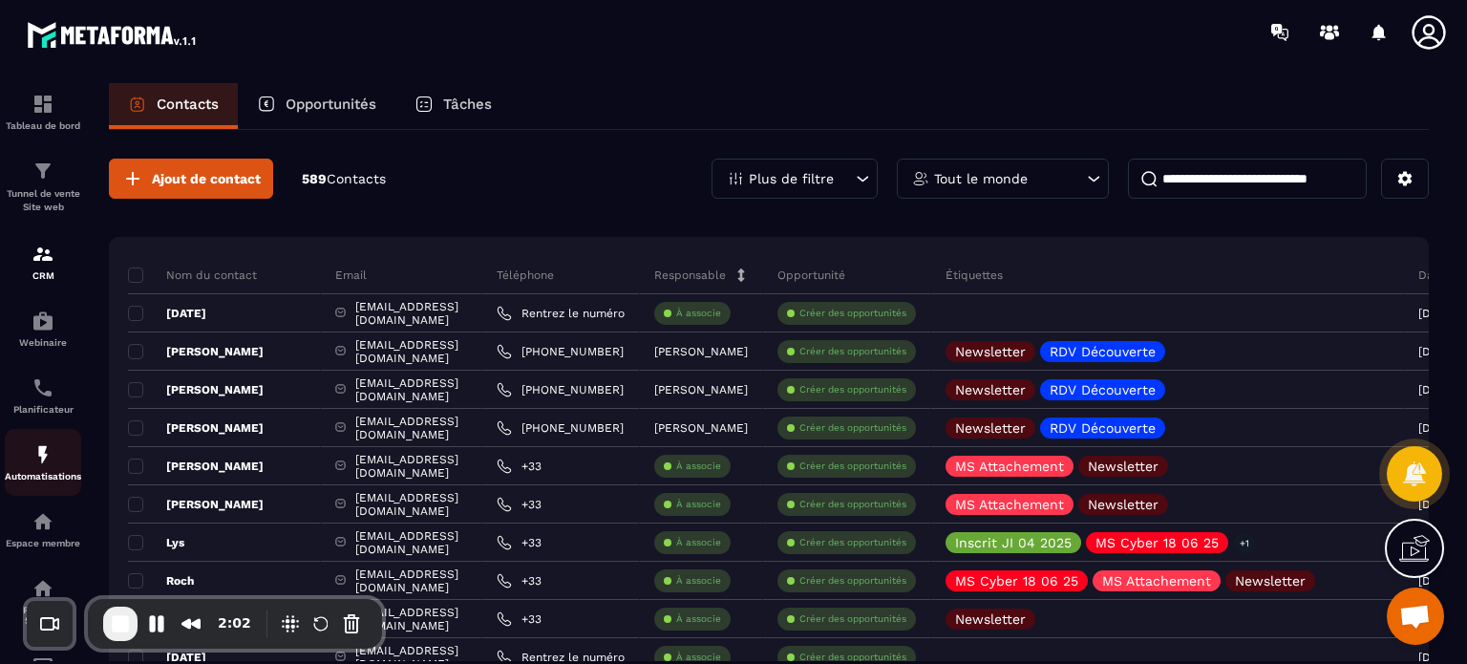
click at [38, 486] on link "Automatisations" at bounding box center [43, 462] width 76 height 67
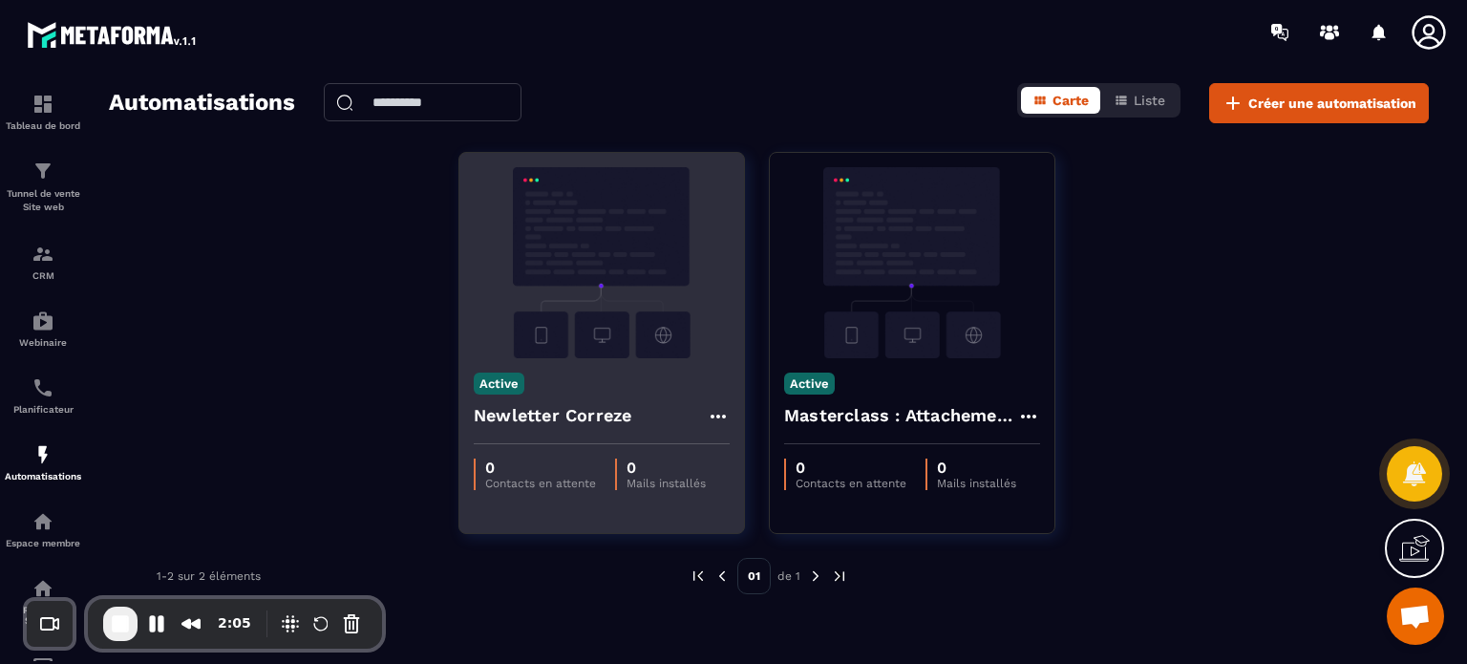
click at [649, 408] on div "Newletter Correze" at bounding box center [602, 421] width 256 height 46
click at [634, 282] on img at bounding box center [602, 262] width 256 height 191
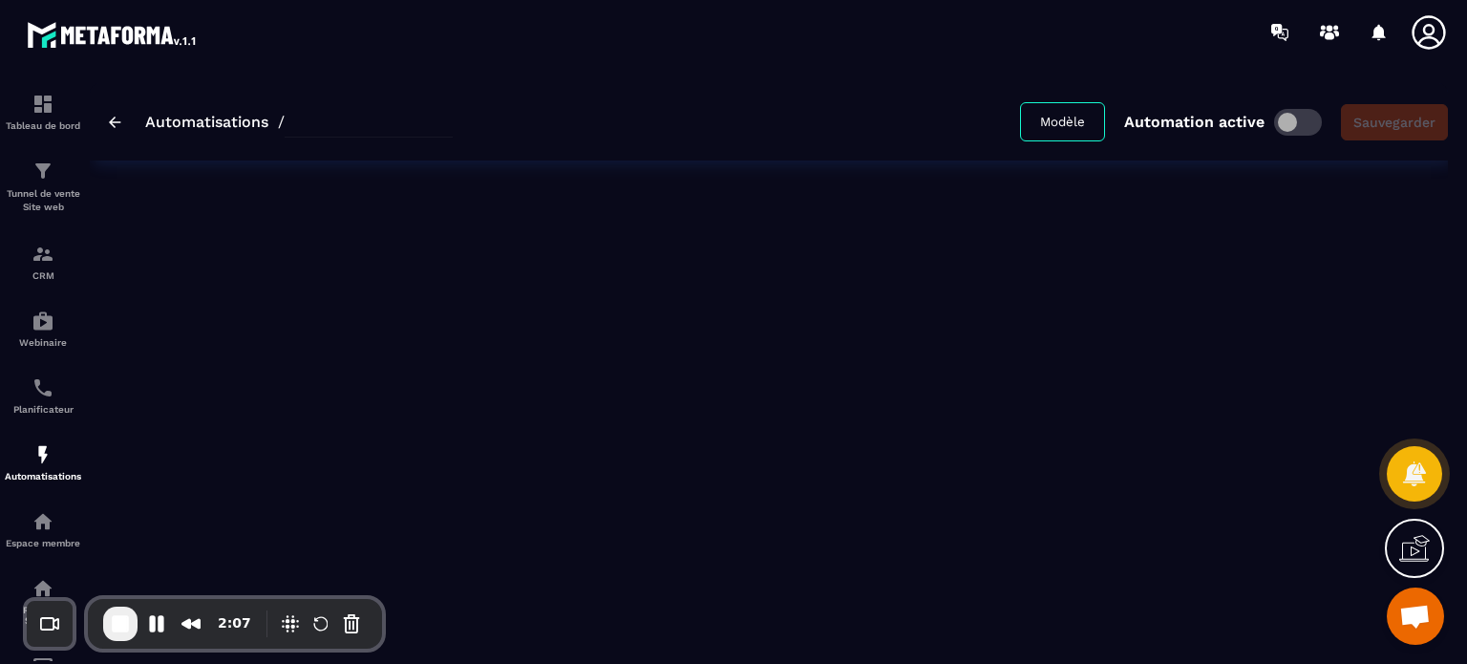
type input "**********"
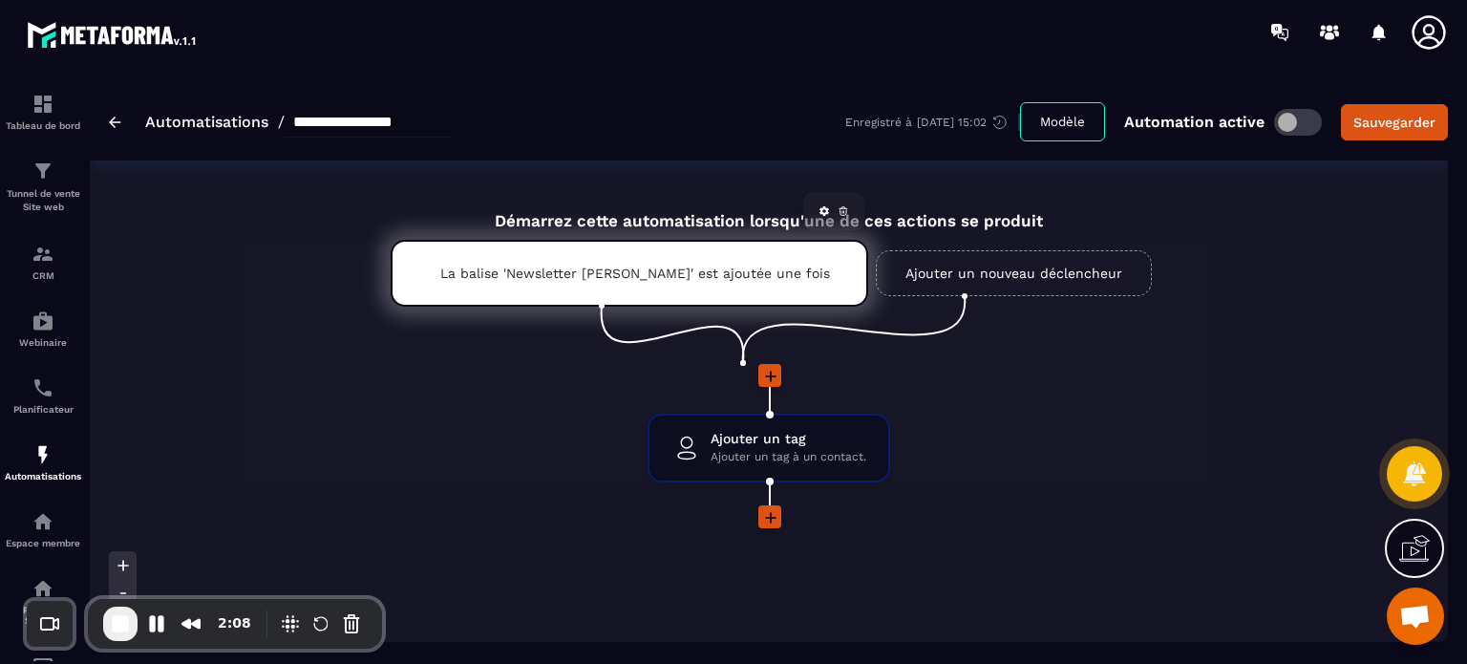
click at [688, 269] on p "La balise 'Newsletter [PERSON_NAME]' est ajoutée une fois" at bounding box center [629, 273] width 378 height 15
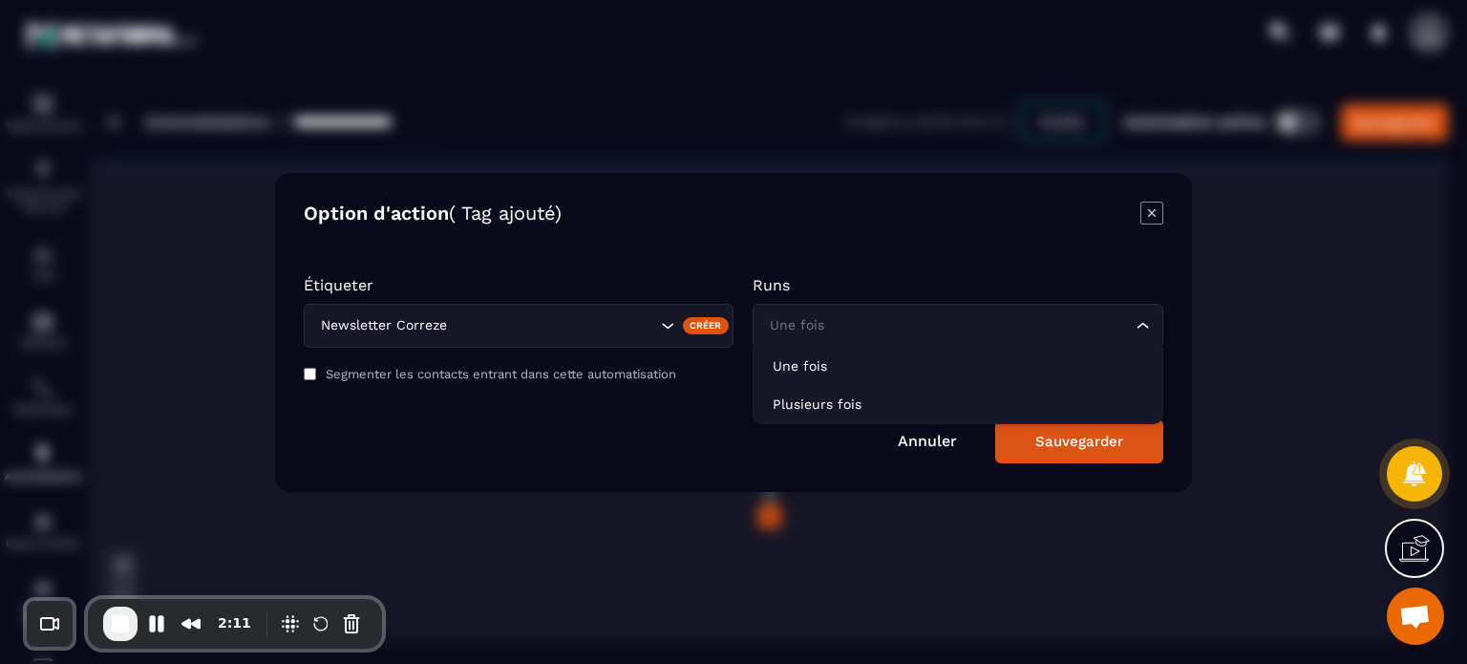
click at [924, 320] on input "Search for option" at bounding box center [948, 325] width 367 height 21
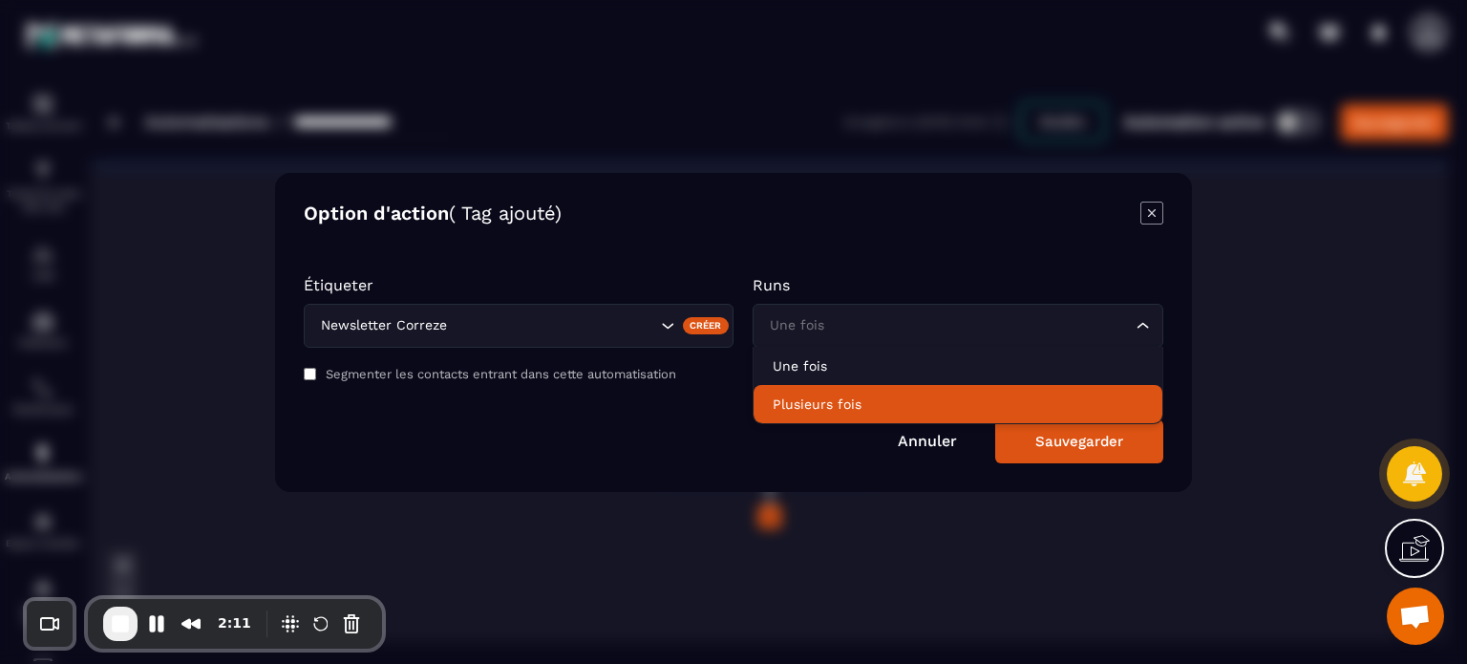
click at [851, 399] on p "Plusieurs fois" at bounding box center [958, 404] width 371 height 19
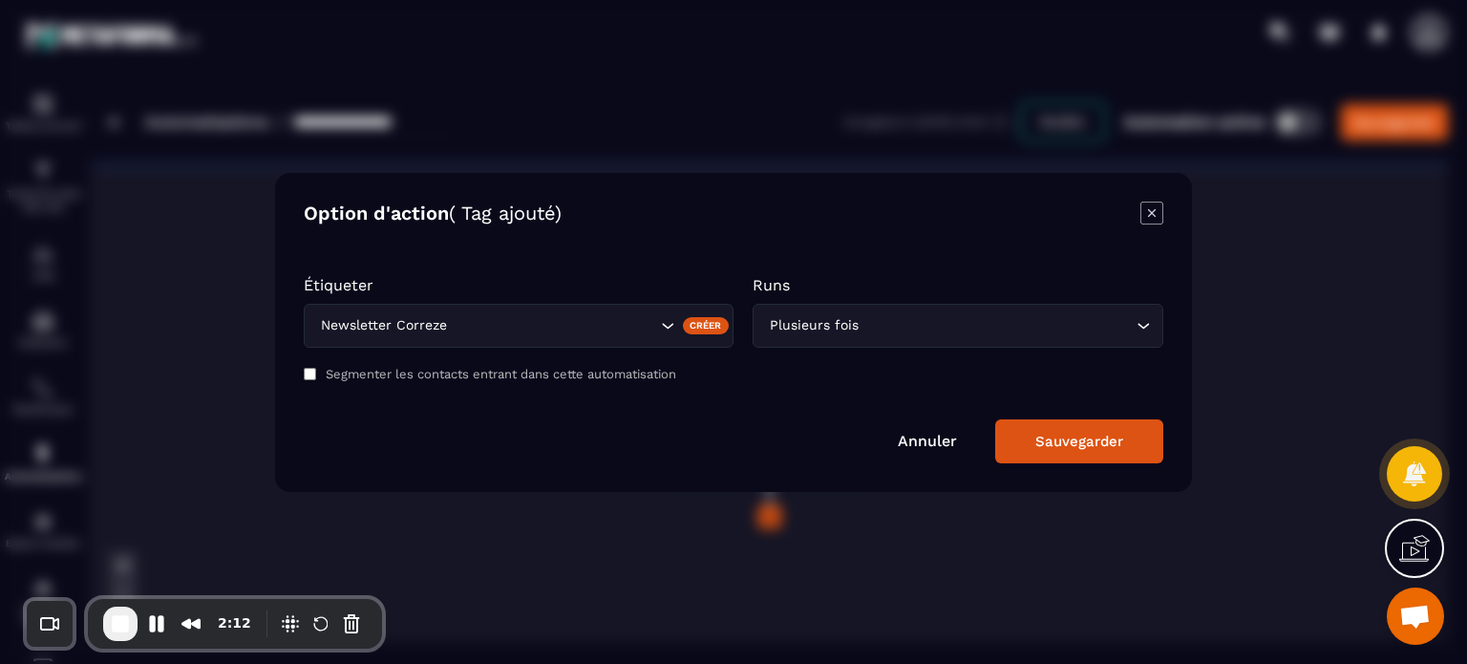
click at [1066, 442] on div "Sauvegarder" at bounding box center [1080, 441] width 88 height 17
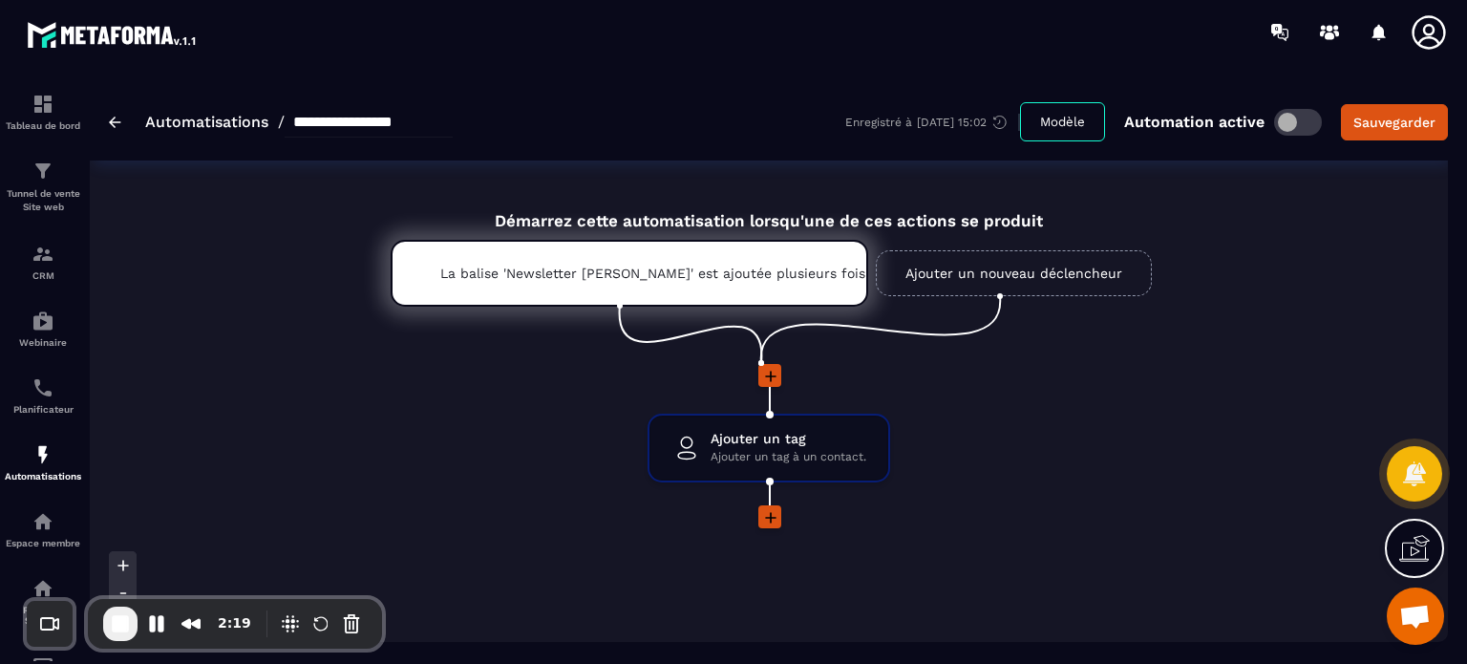
click at [769, 373] on icon at bounding box center [770, 376] width 19 height 19
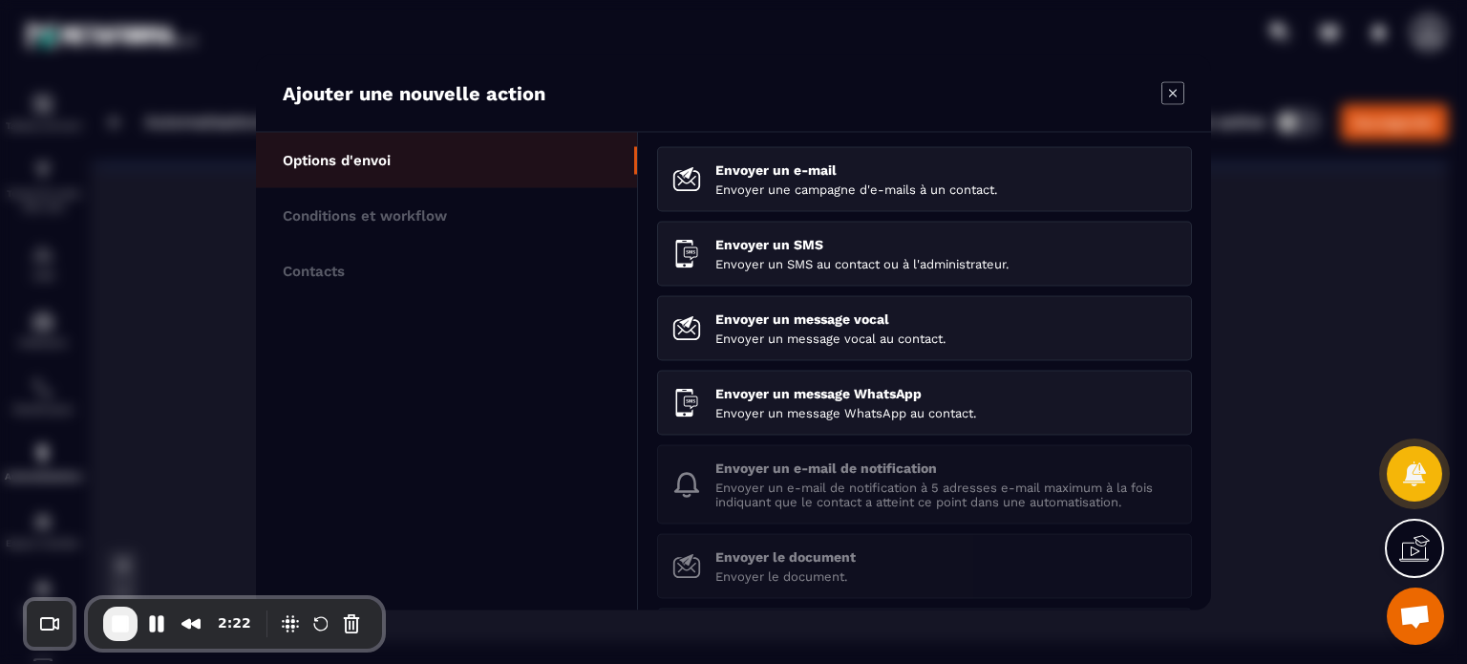
click at [1180, 94] on icon "Modal window" at bounding box center [1173, 92] width 23 height 23
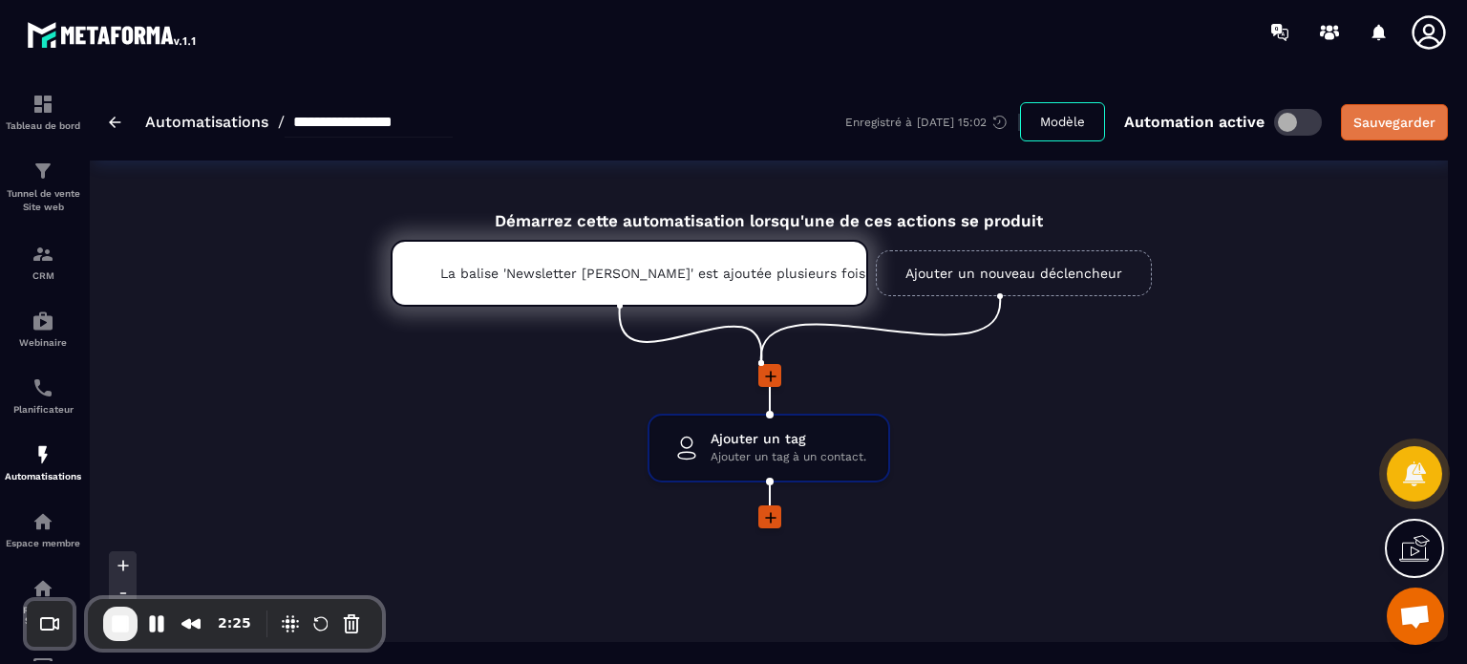
click at [1422, 118] on div "Sauvegarder" at bounding box center [1395, 122] width 82 height 19
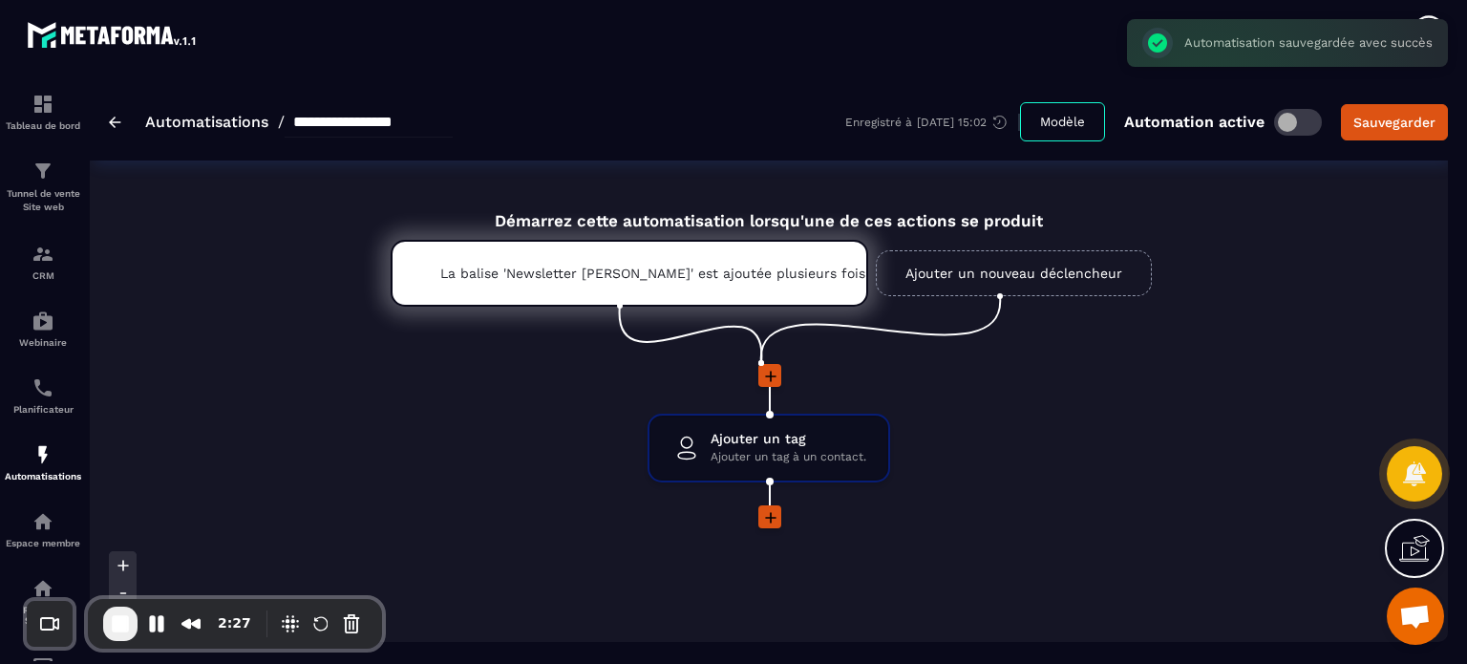
click at [117, 625] on span "End Recording" at bounding box center [120, 623] width 23 height 23
